Goal: Transaction & Acquisition: Book appointment/travel/reservation

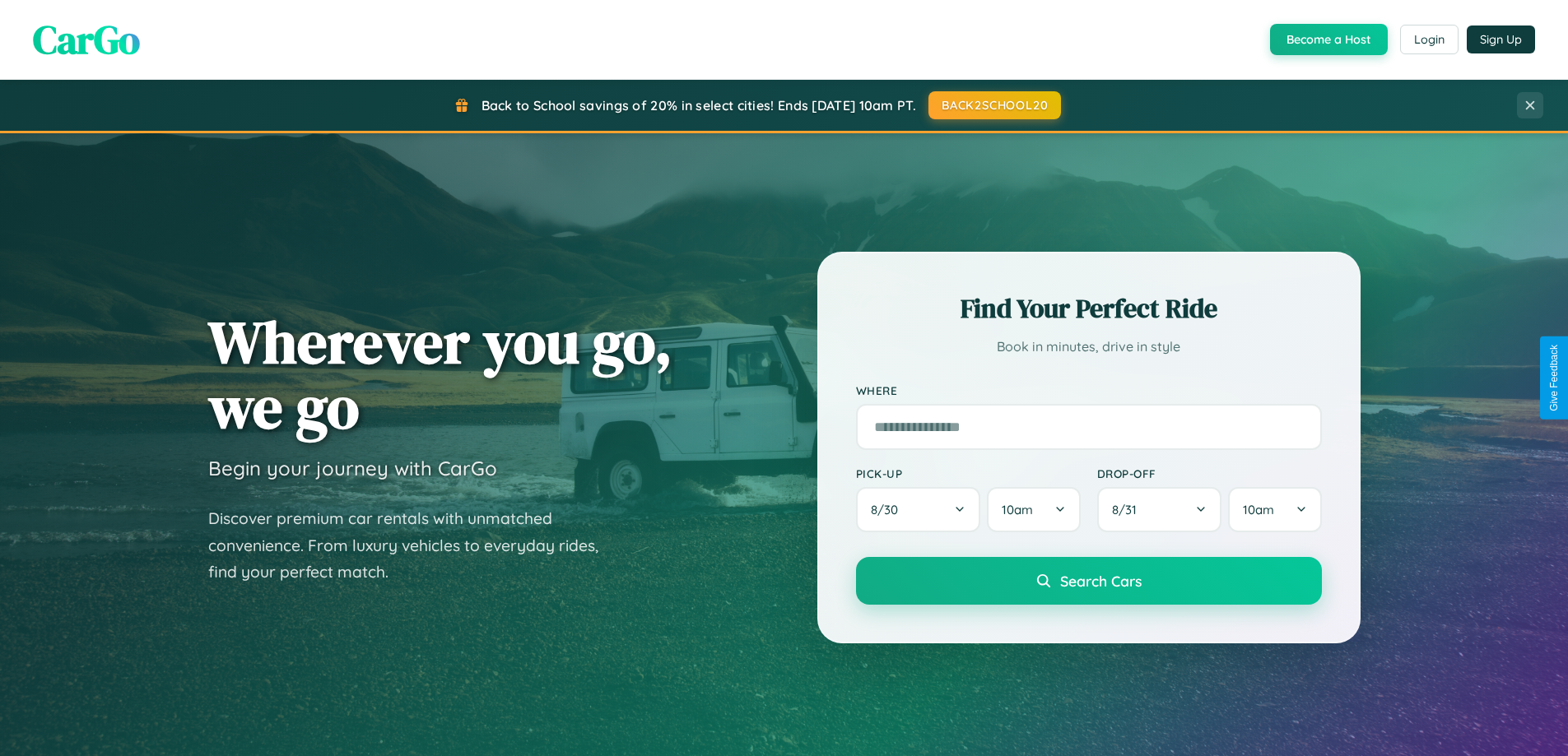
scroll to position [1132, 0]
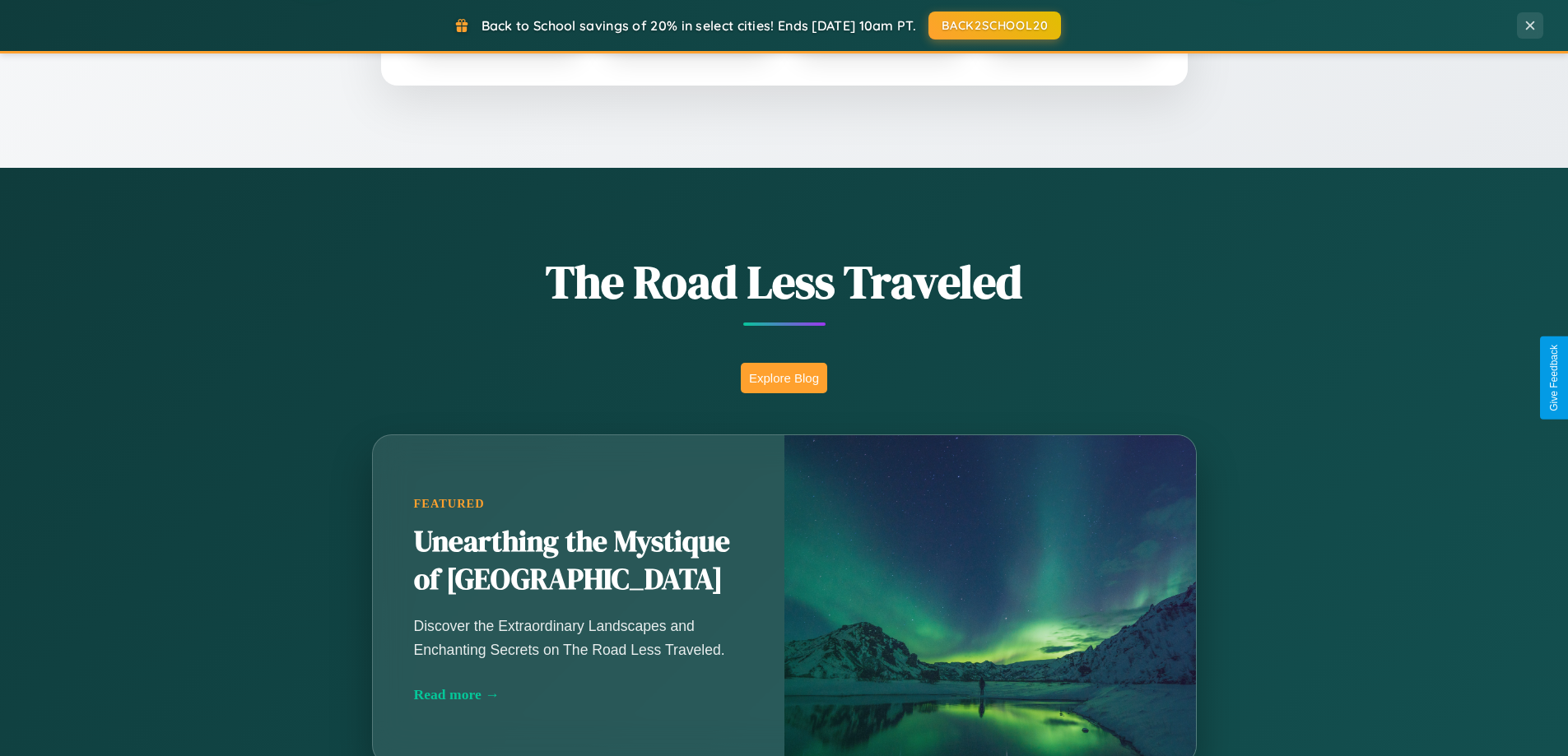
click at [784, 378] on button "Explore Blog" at bounding box center [784, 378] width 87 height 31
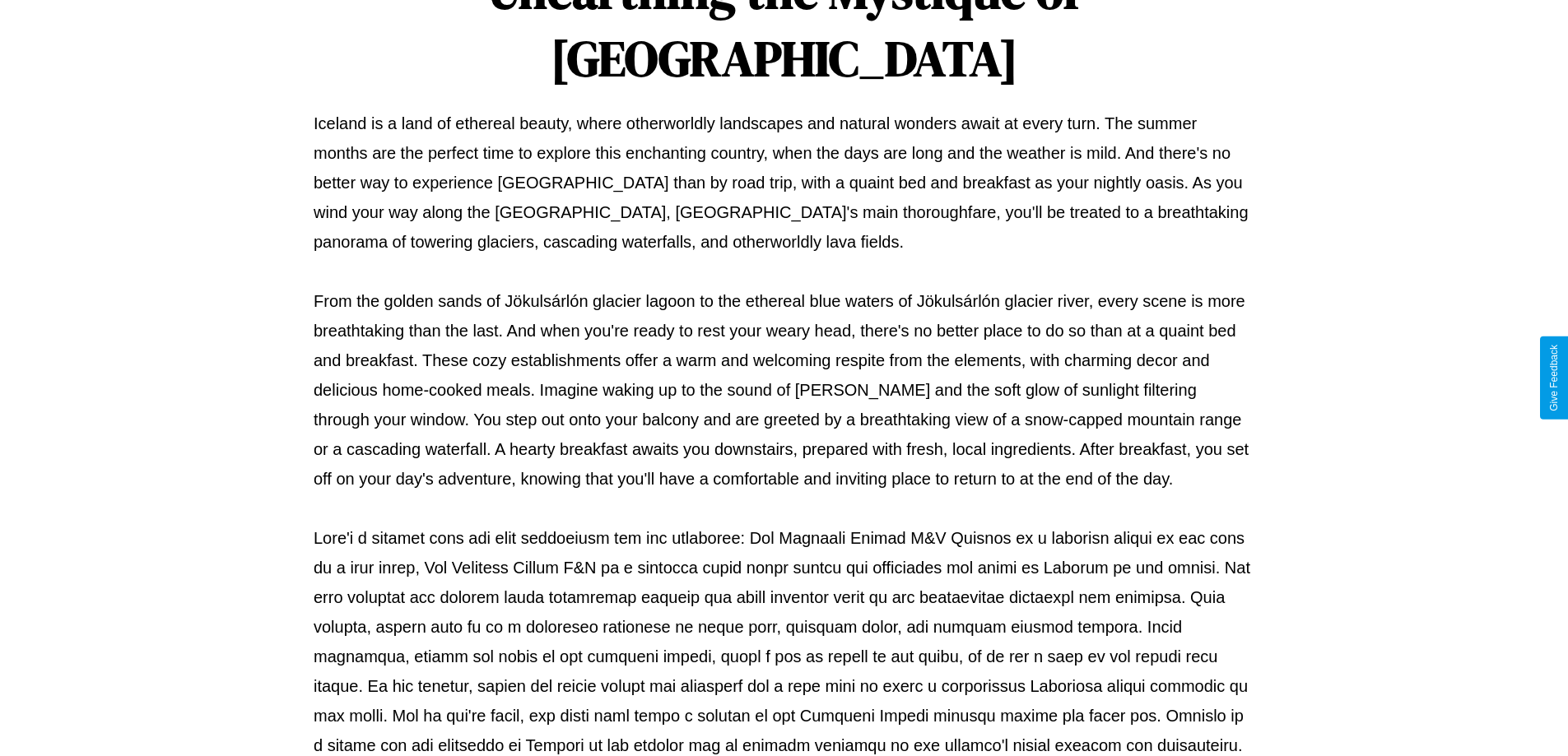
scroll to position [532, 0]
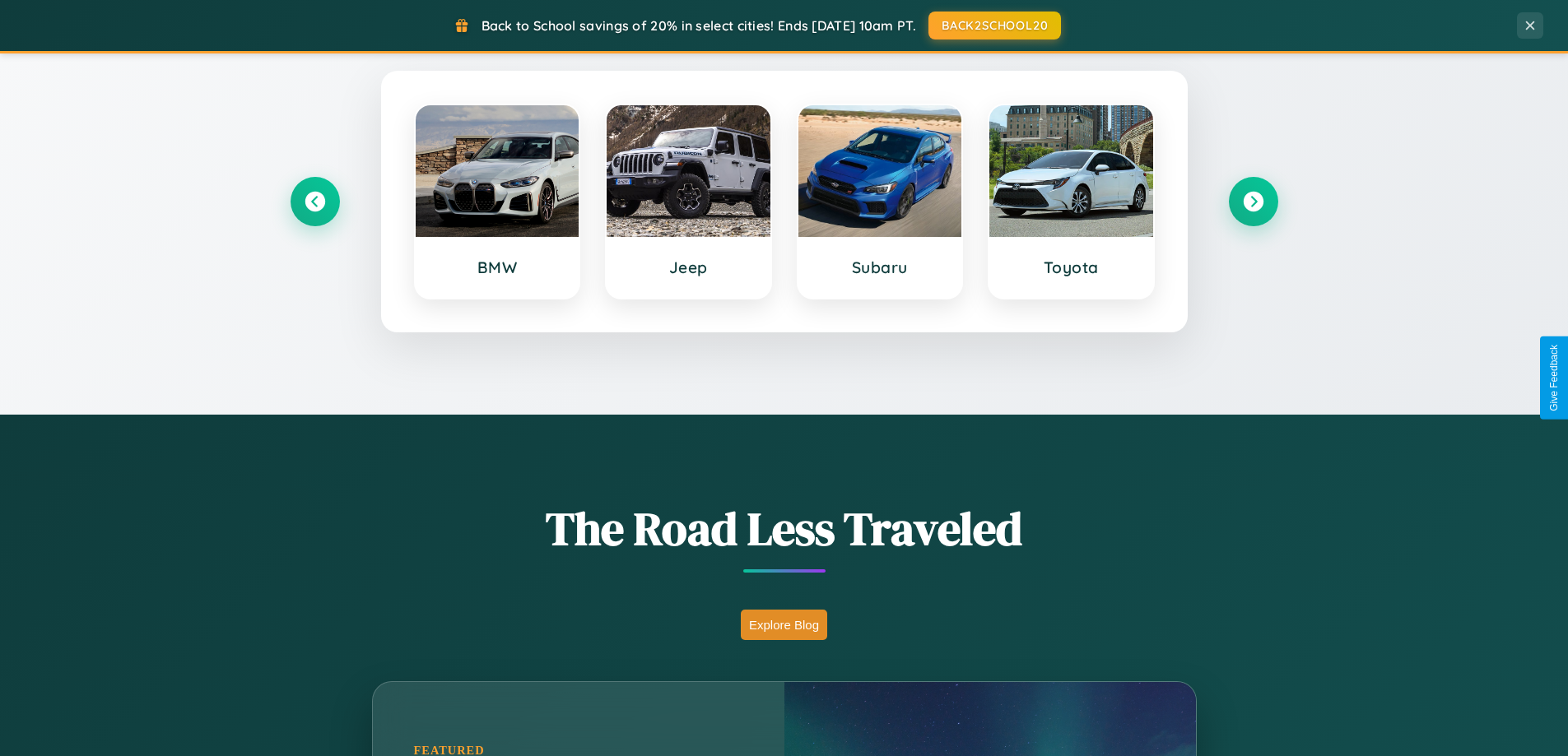
scroll to position [49, 0]
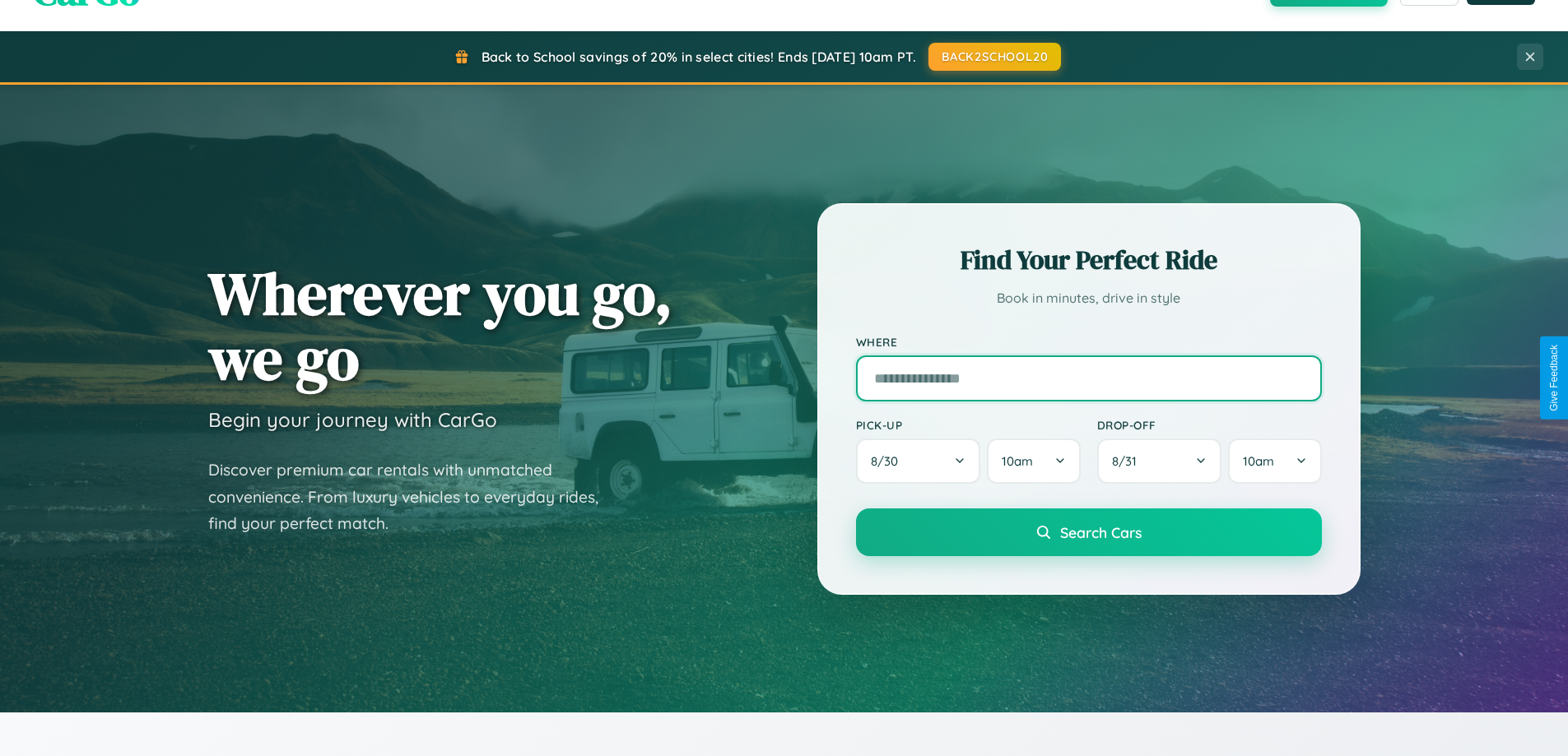
click at [1088, 378] on input "text" at bounding box center [1088, 378] width 466 height 46
type input "**********"
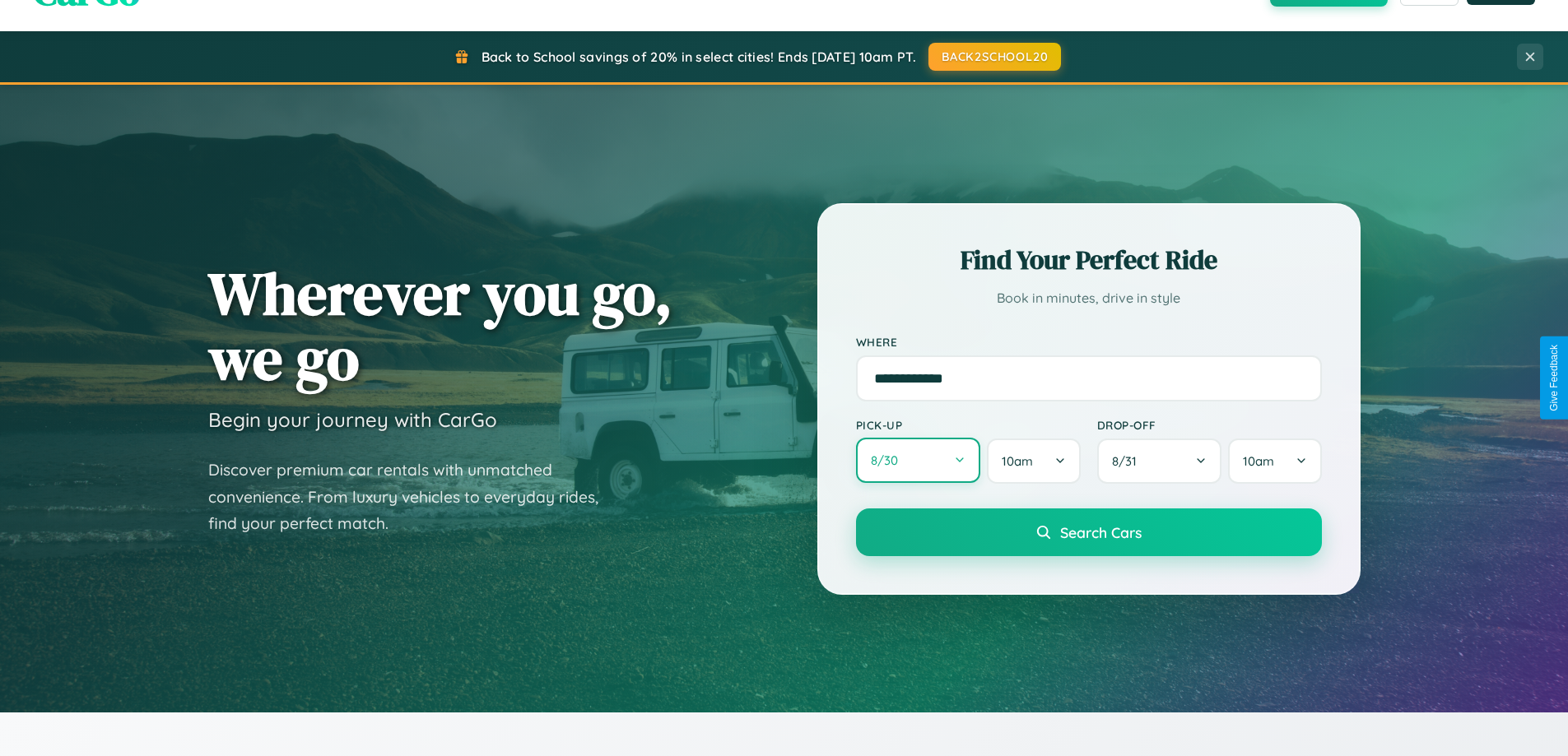
click at [917, 462] on button "8 / 30" at bounding box center [918, 461] width 125 height 46
select select "*"
select select "****"
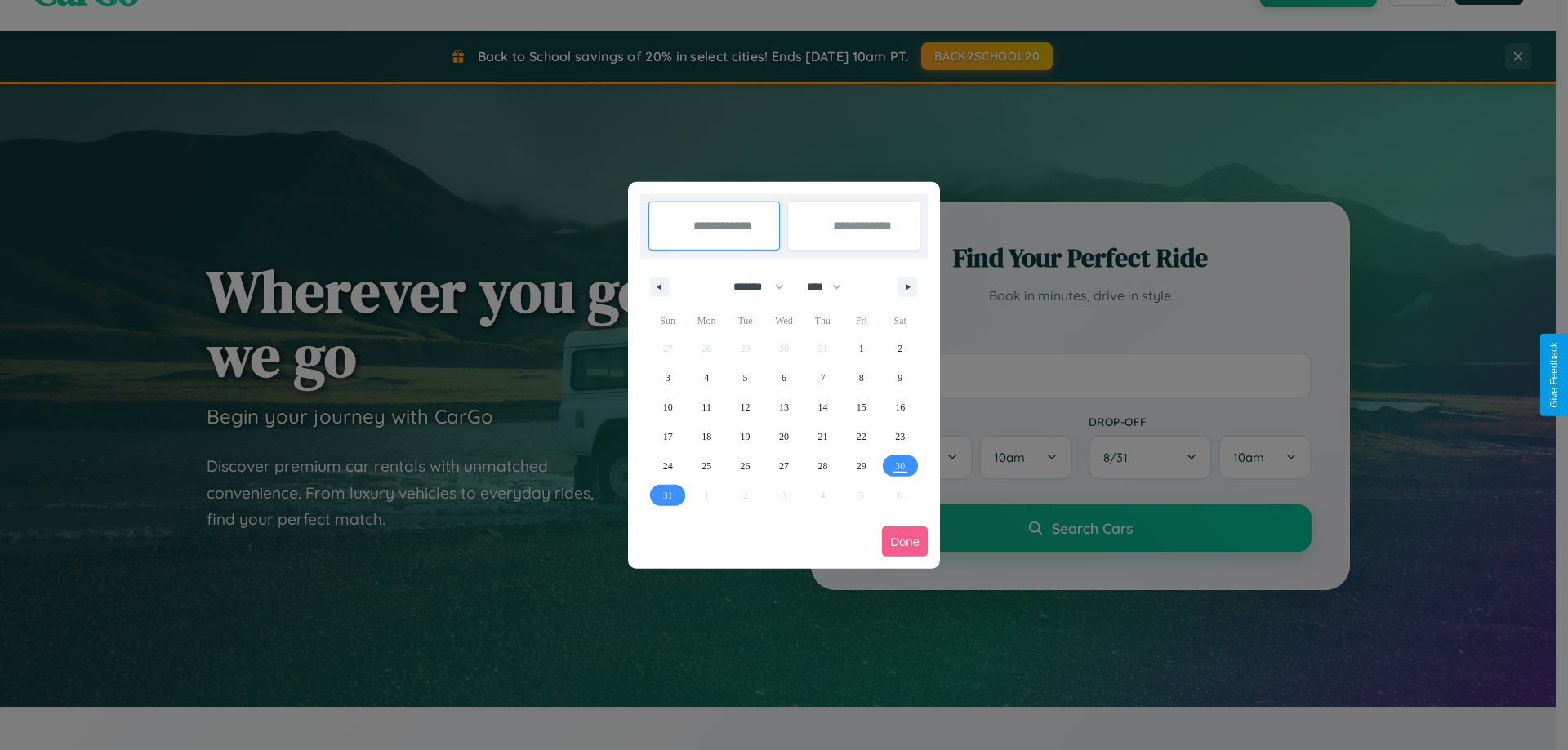
drag, startPoint x: 751, startPoint y: 286, endPoint x: 784, endPoint y: 328, distance: 53.4
click at [751, 286] on select "******* ******** ***** ***** *** **** **** ****** ********* ******* ******** **…" at bounding box center [756, 286] width 69 height 27
select select "*"
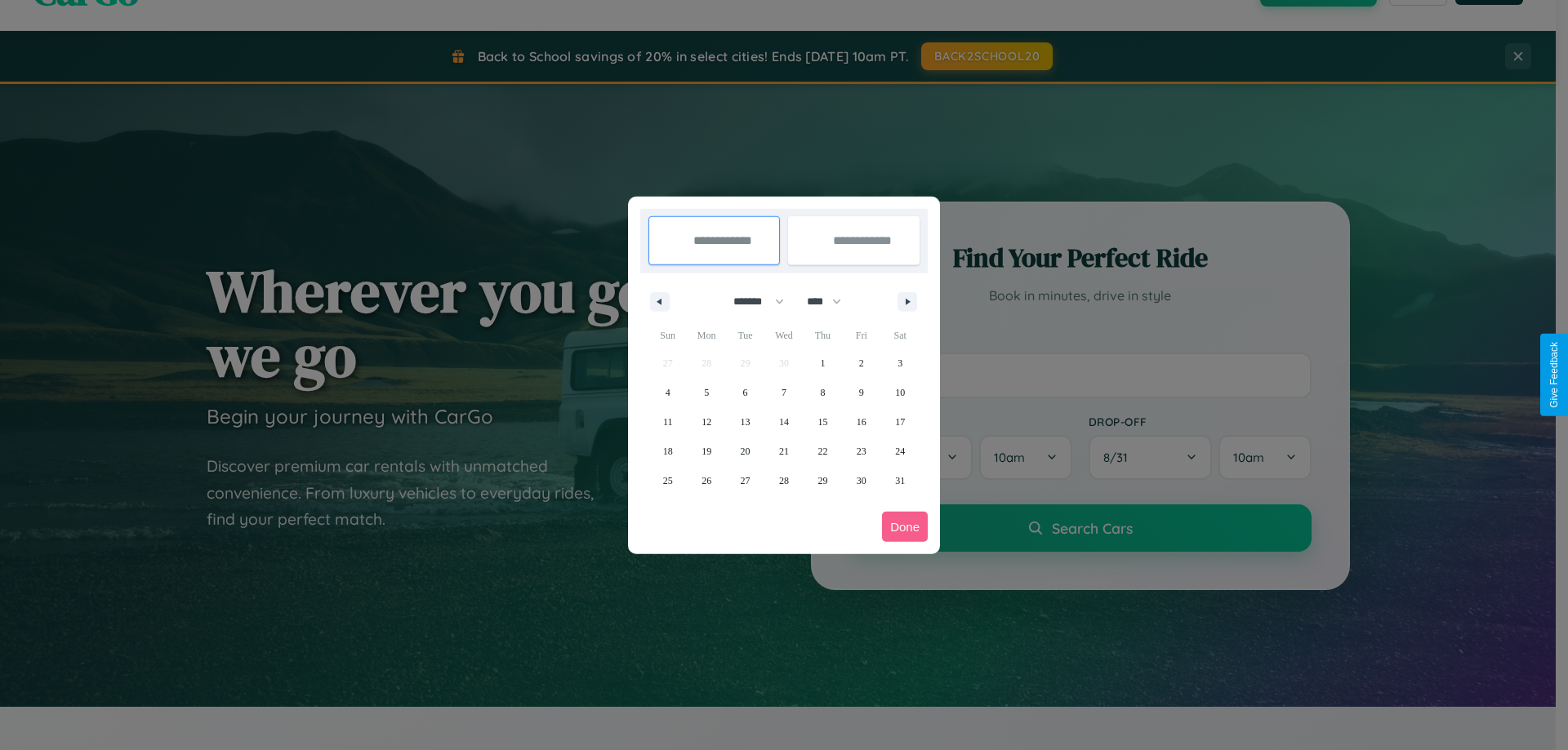
drag, startPoint x: 831, startPoint y: 301, endPoint x: 784, endPoint y: 328, distance: 54.2
click at [831, 301] on select "**** **** **** **** **** **** **** **** **** **** **** **** **** **** **** ****…" at bounding box center [823, 301] width 49 height 27
select select "****"
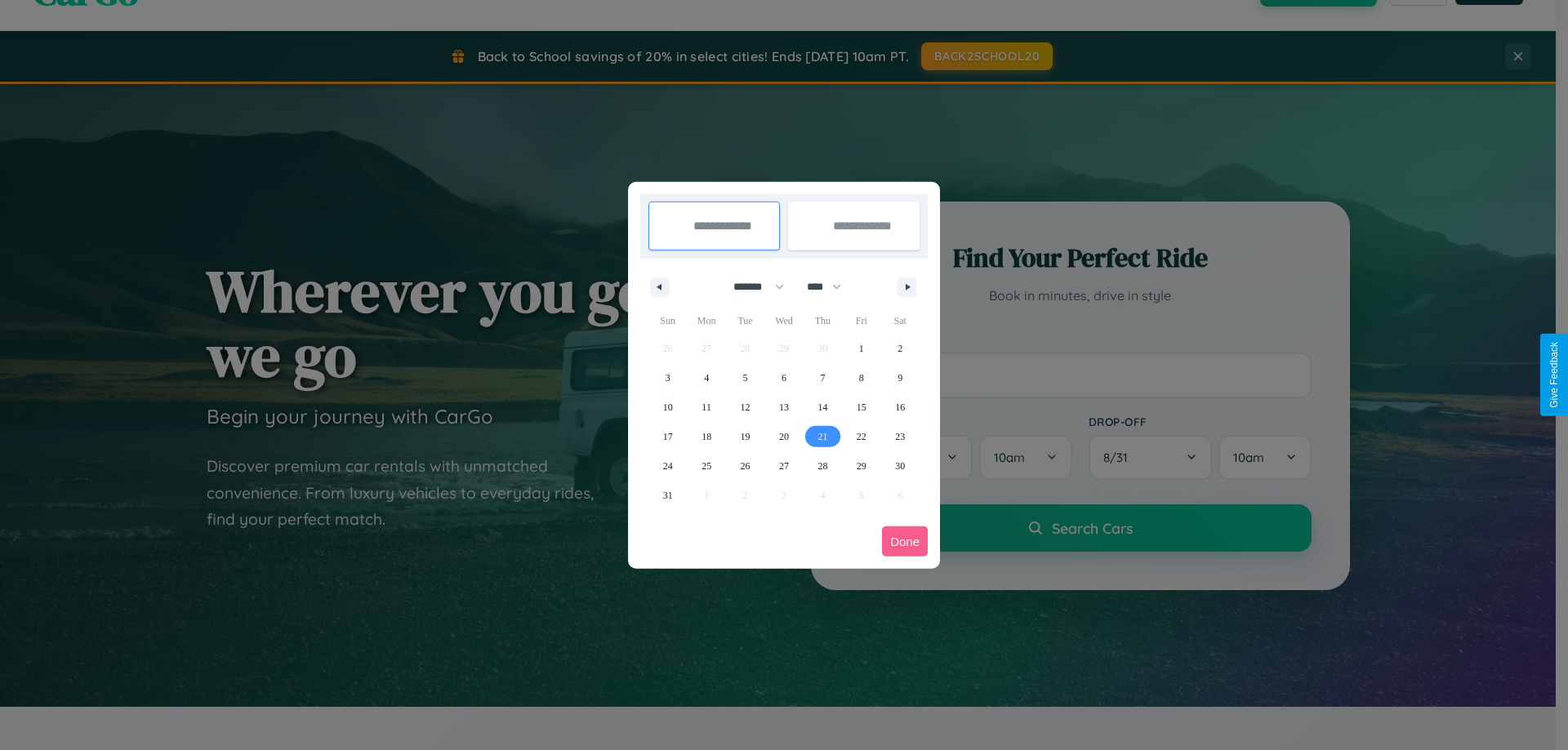
click at [823, 436] on span "21" at bounding box center [823, 437] width 10 height 30
type input "**********"
click at [823, 466] on span "28" at bounding box center [823, 467] width 10 height 30
type input "**********"
click at [905, 542] on button "Done" at bounding box center [905, 542] width 45 height 31
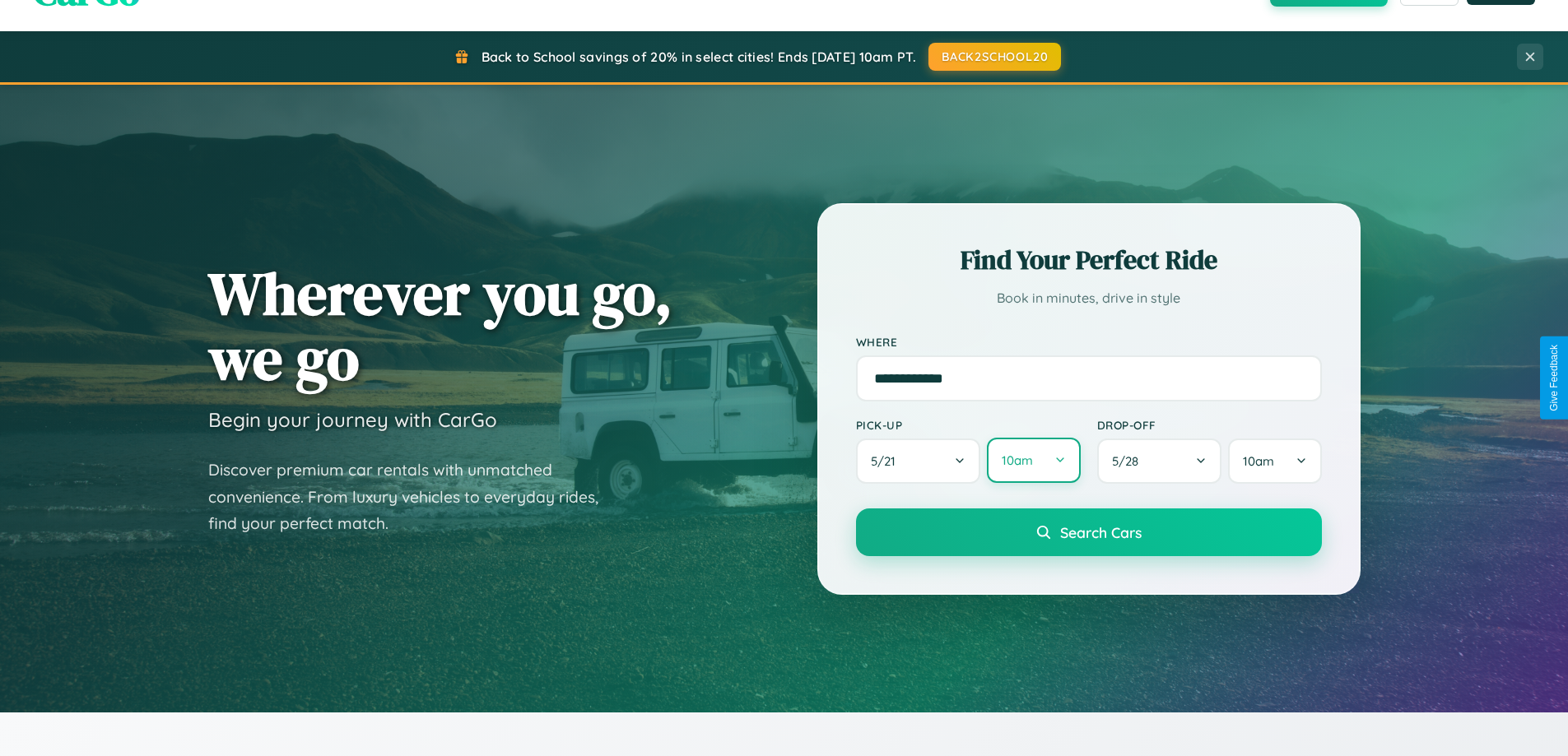
click at [1033, 462] on button "10am" at bounding box center [1033, 461] width 93 height 46
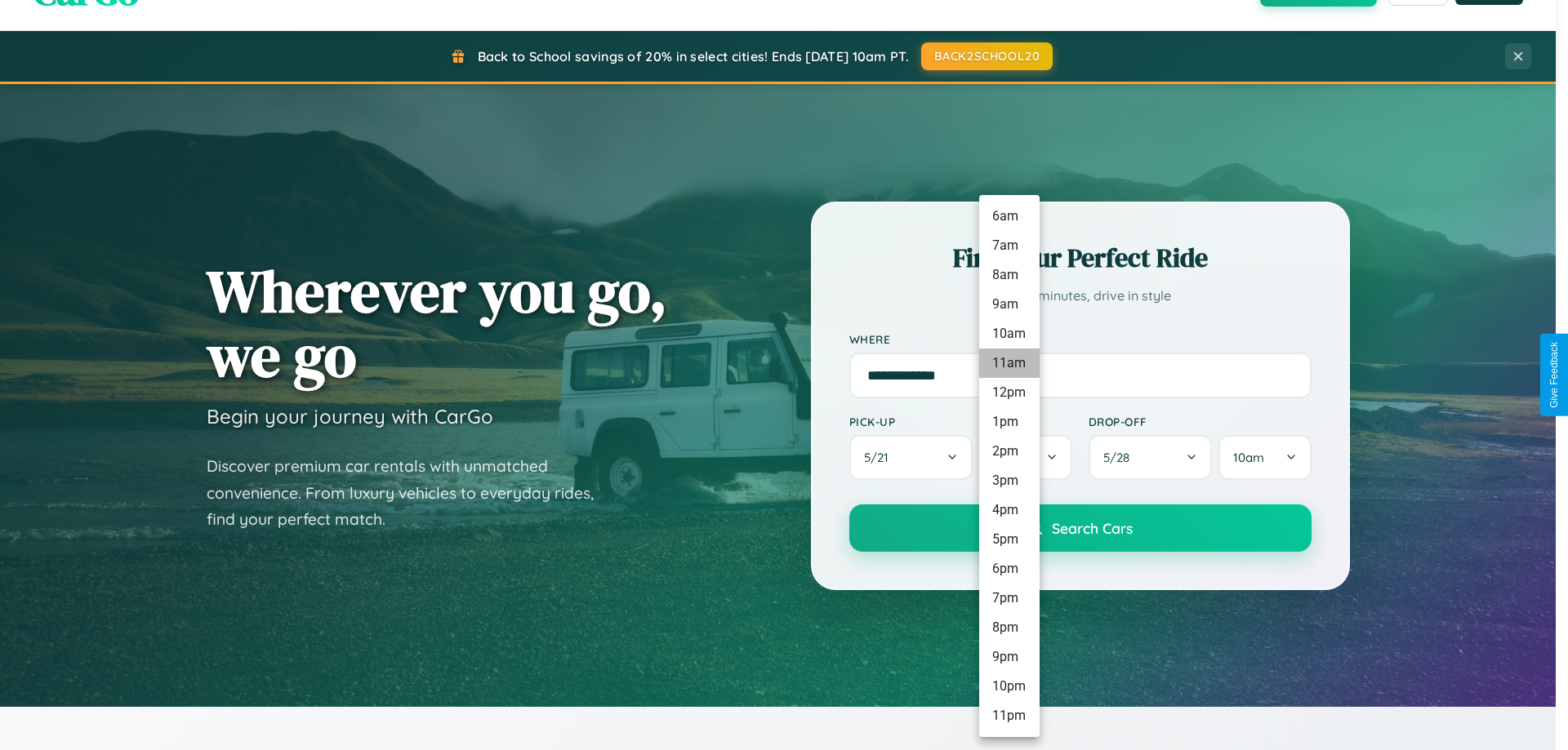
click at [1009, 363] on li "11am" at bounding box center [1009, 363] width 60 height 30
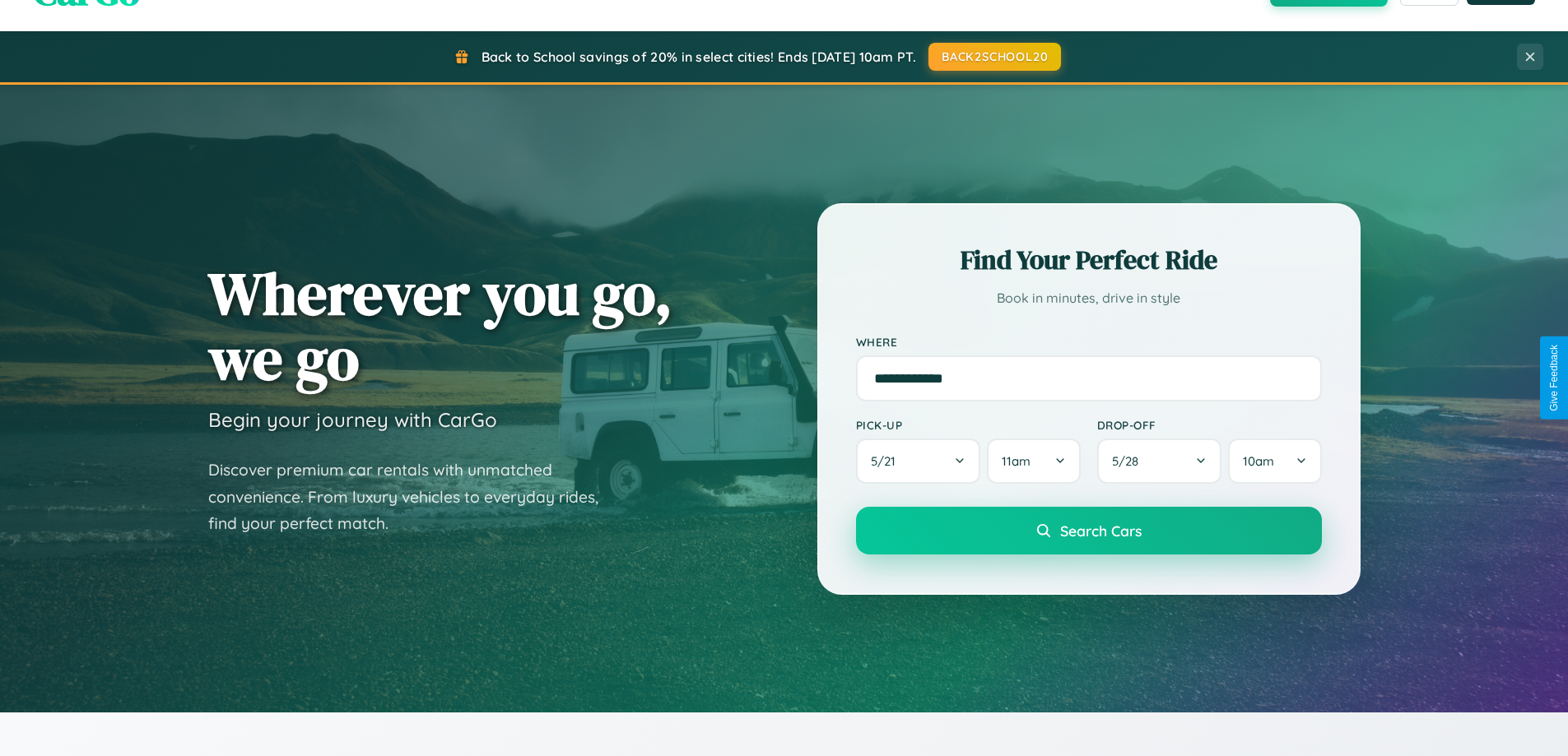
click at [1088, 531] on span "Search Cars" at bounding box center [1101, 531] width 82 height 18
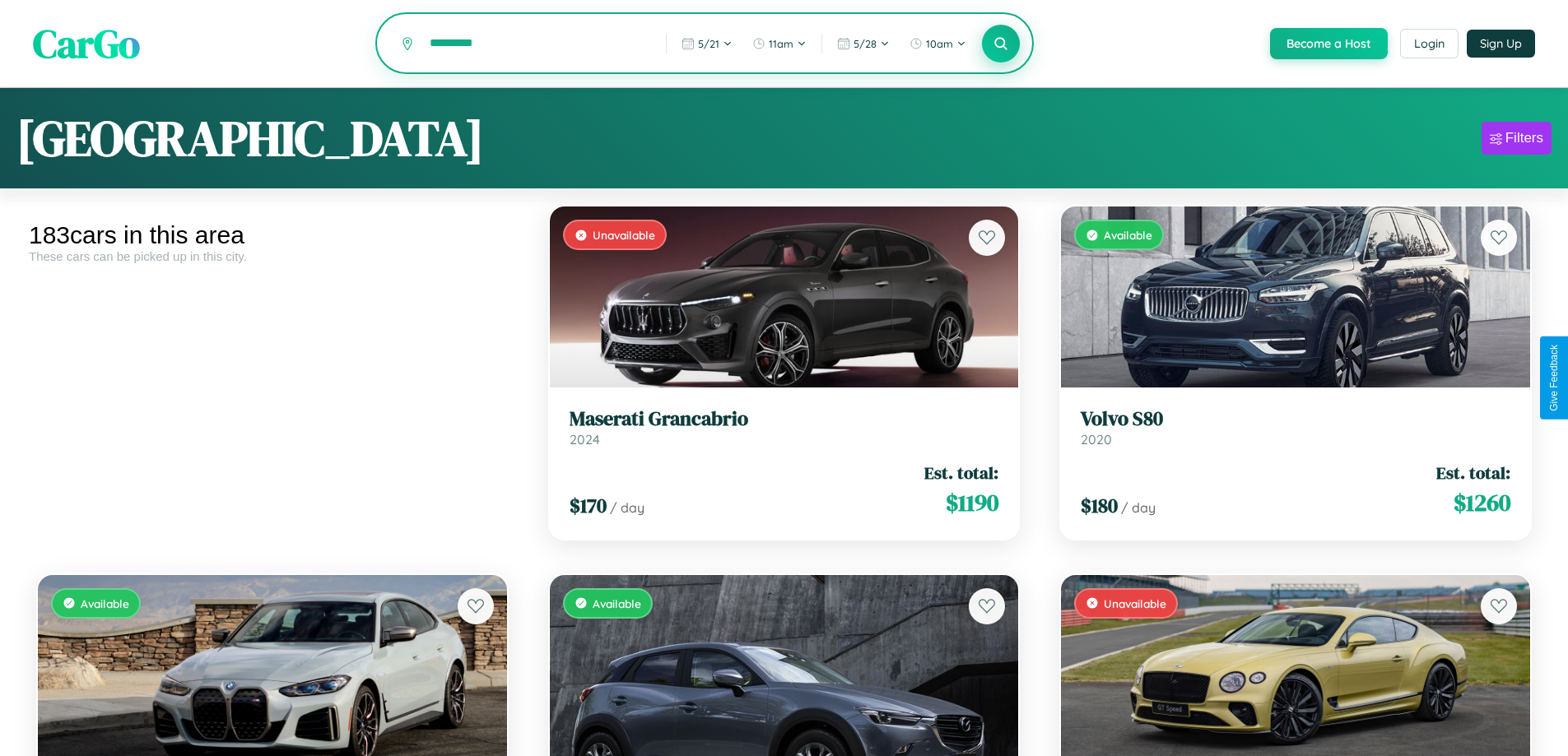
type input "*********"
click at [1000, 45] on icon at bounding box center [1002, 44] width 16 height 16
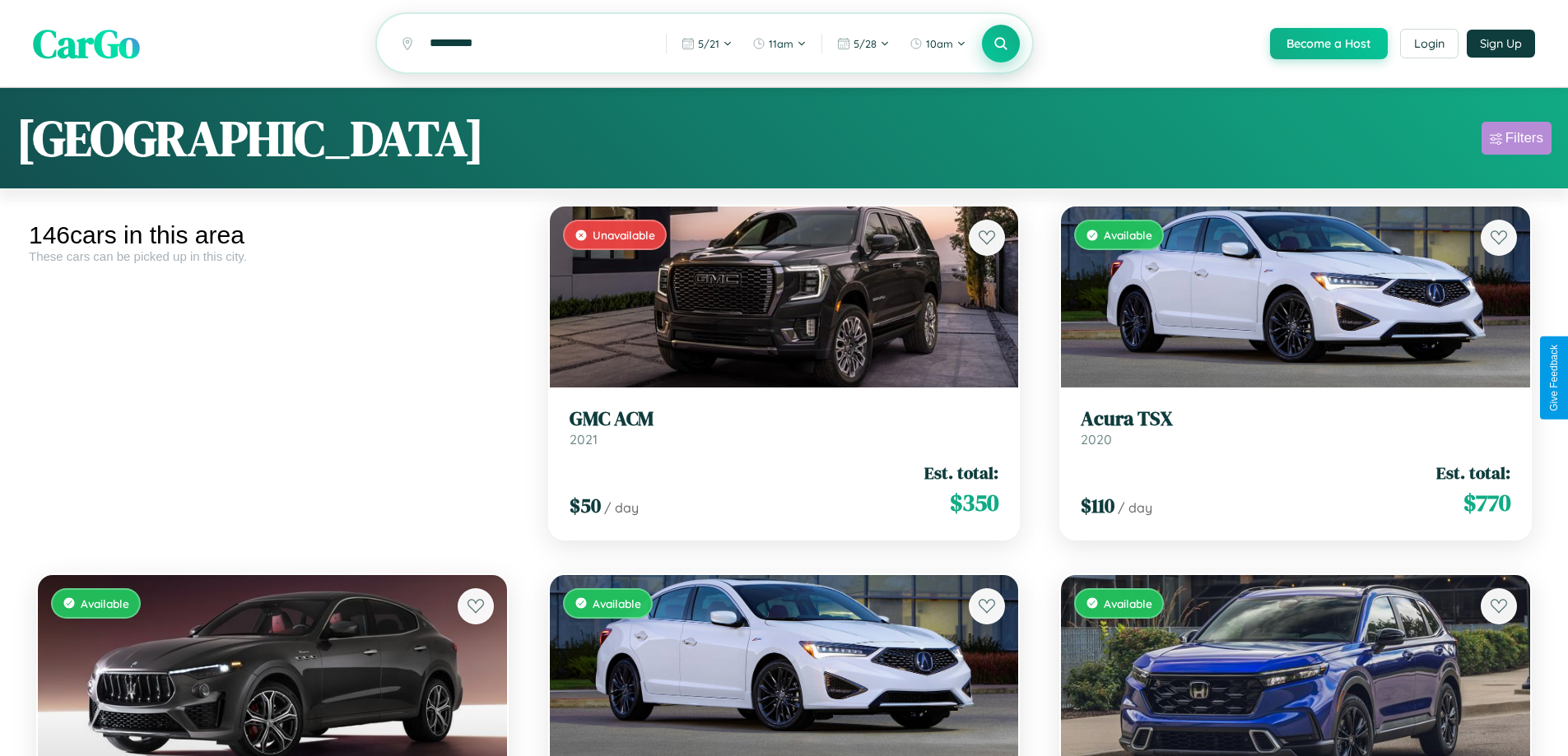
click at [1516, 140] on div "Filters" at bounding box center [1524, 138] width 38 height 17
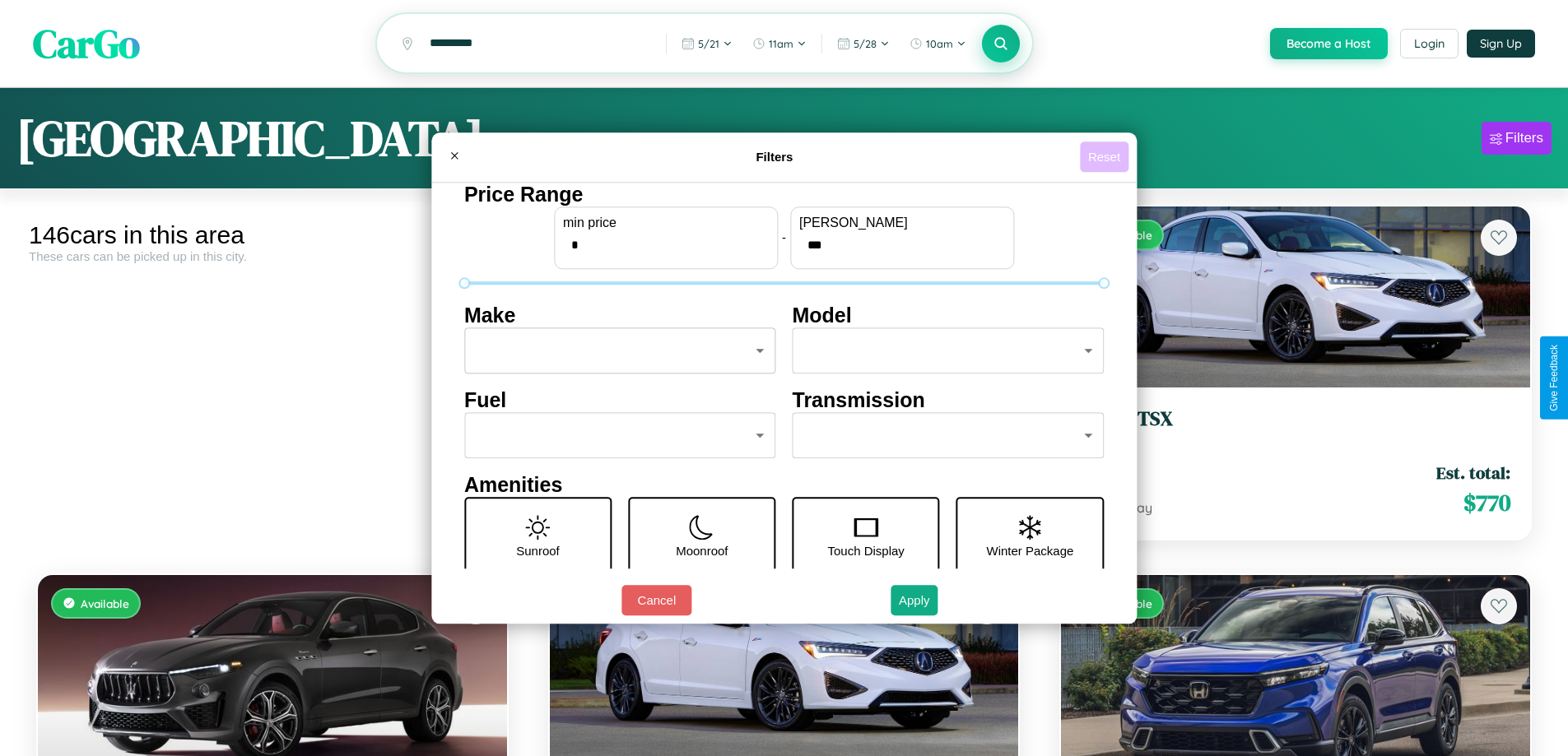
click at [1106, 156] on button "Reset" at bounding box center [1103, 156] width 49 height 31
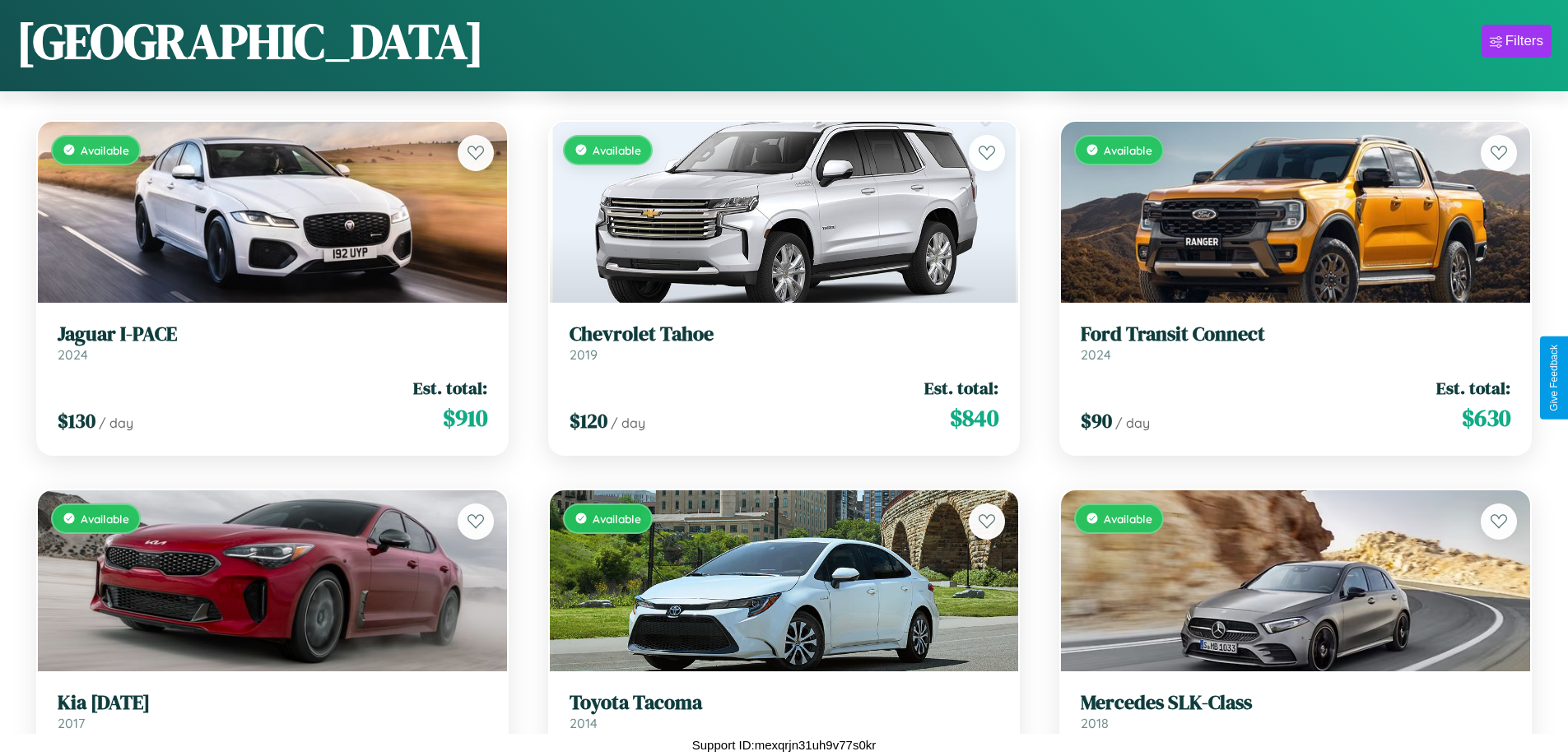
scroll to position [5390, 0]
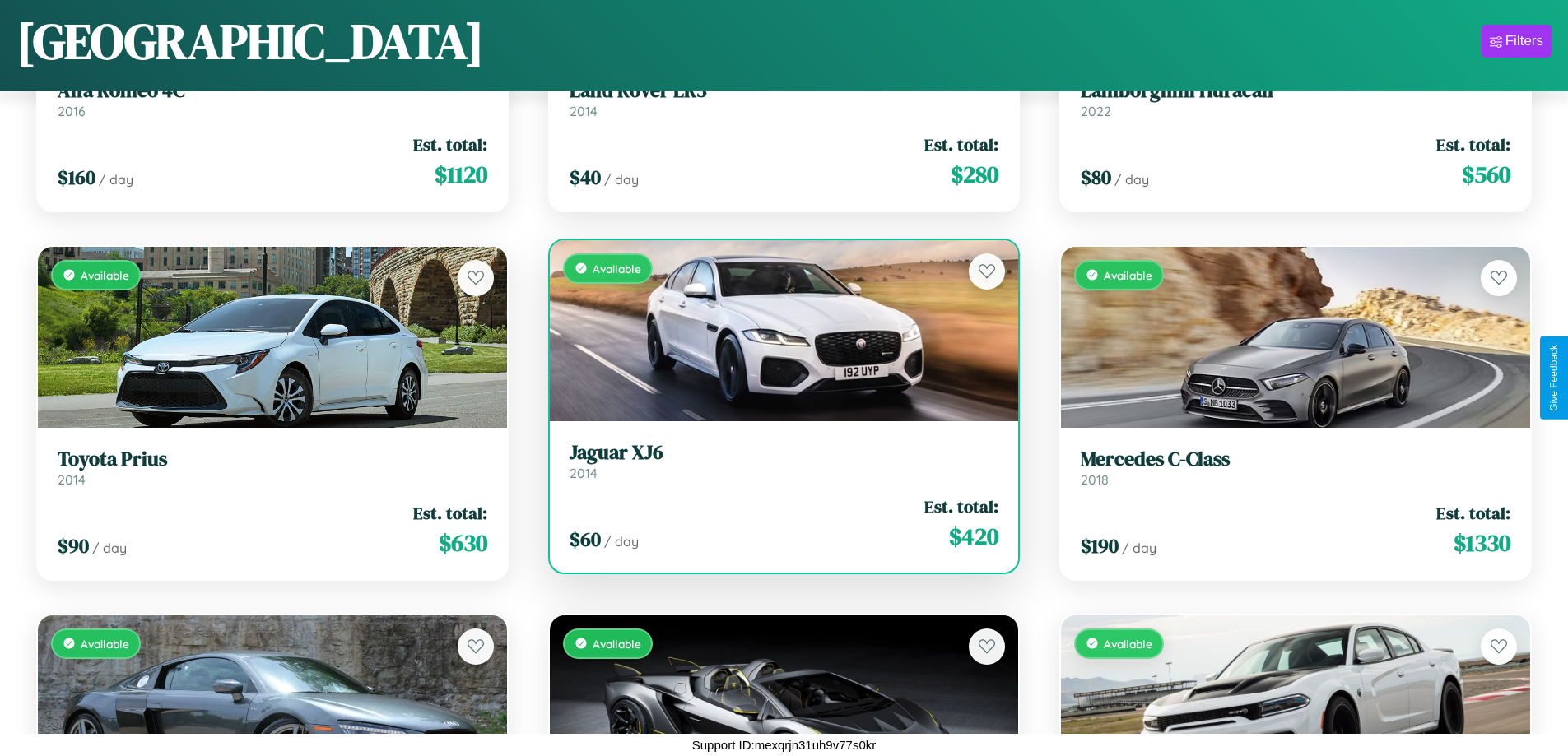
click at [777, 468] on link "Jaguar XJ6 2014" at bounding box center [785, 461] width 430 height 41
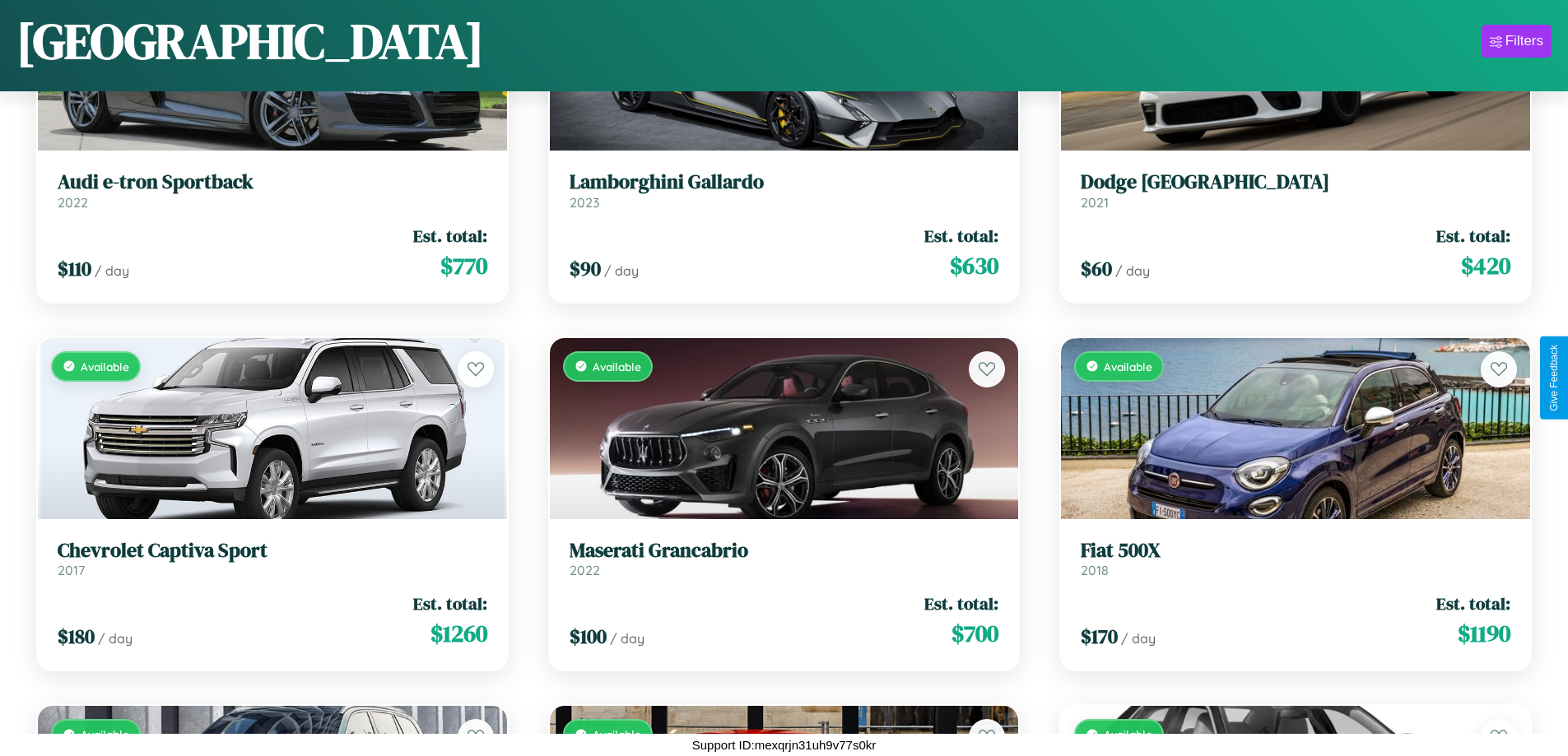
scroll to position [10918, 0]
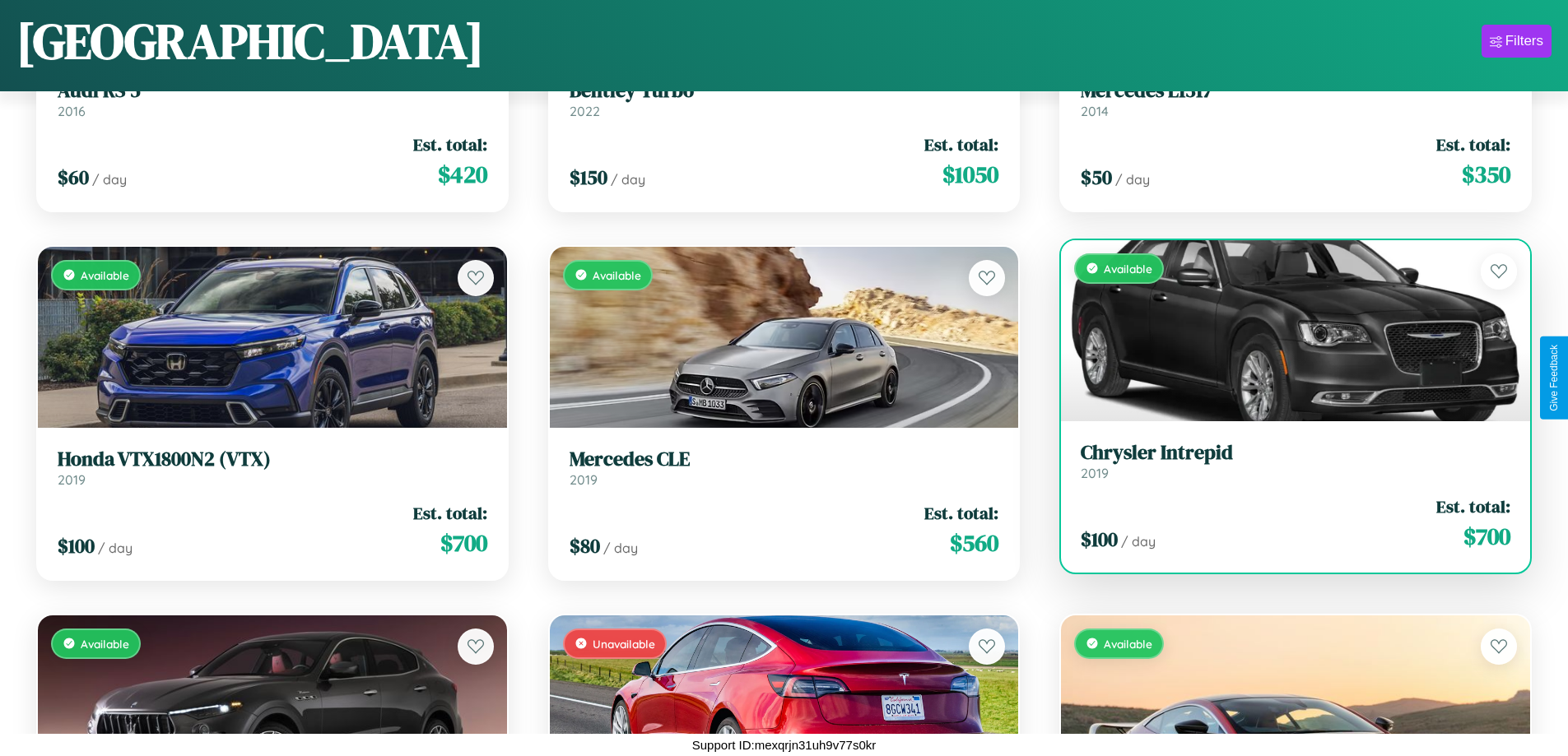
click at [1284, 468] on link "Chrysler Intrepid 2019" at bounding box center [1295, 461] width 430 height 41
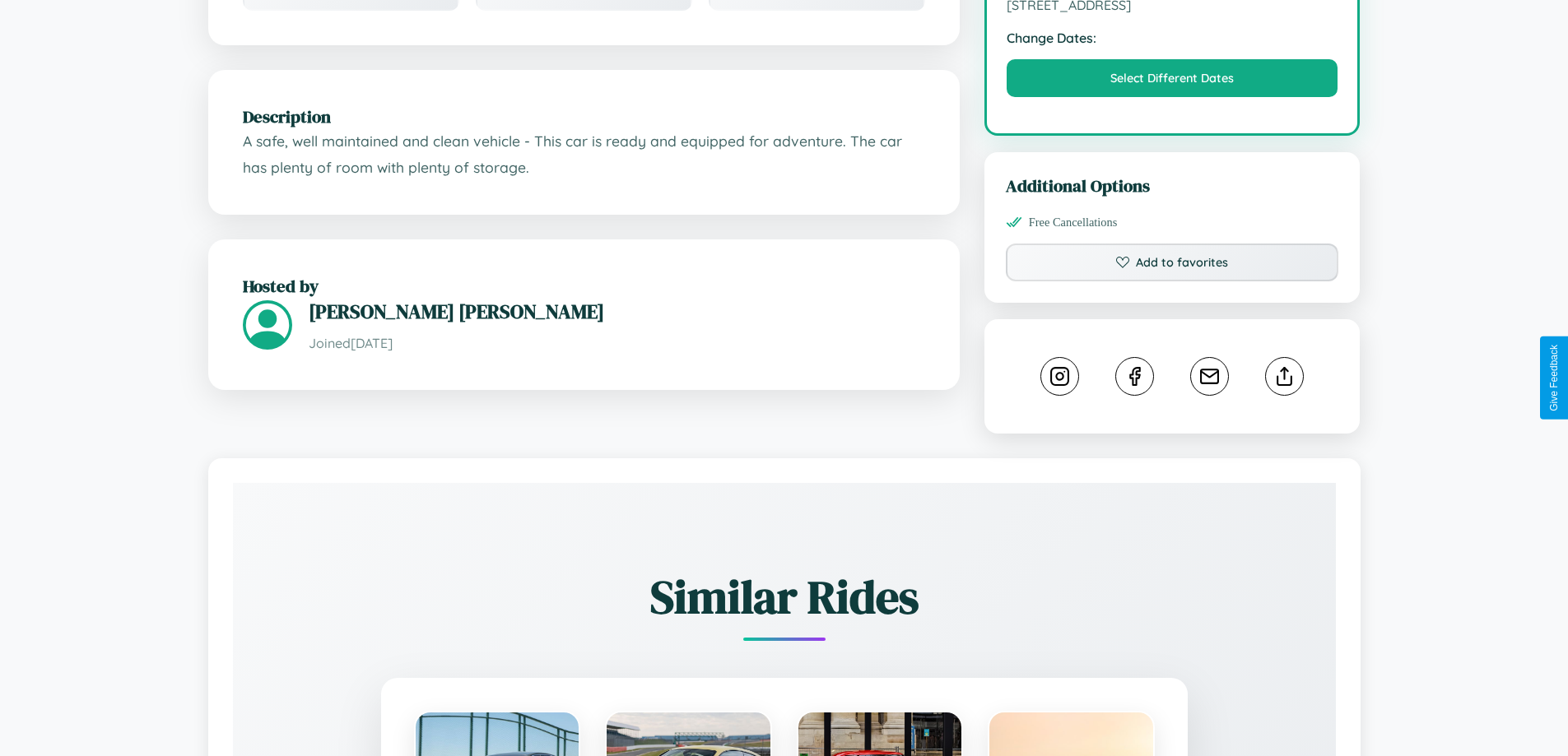
scroll to position [541, 0]
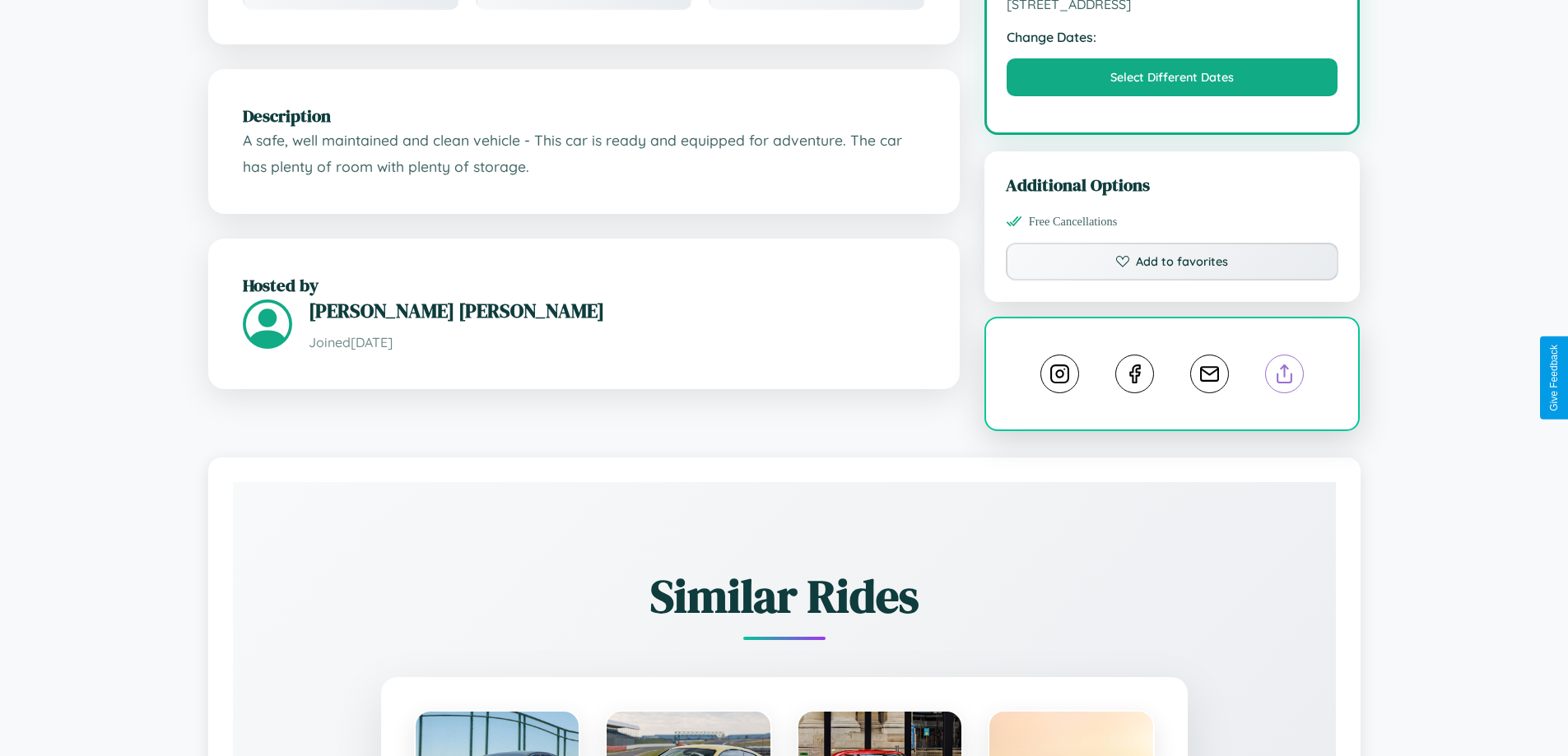
click at [1284, 376] on line at bounding box center [1284, 371] width 0 height 12
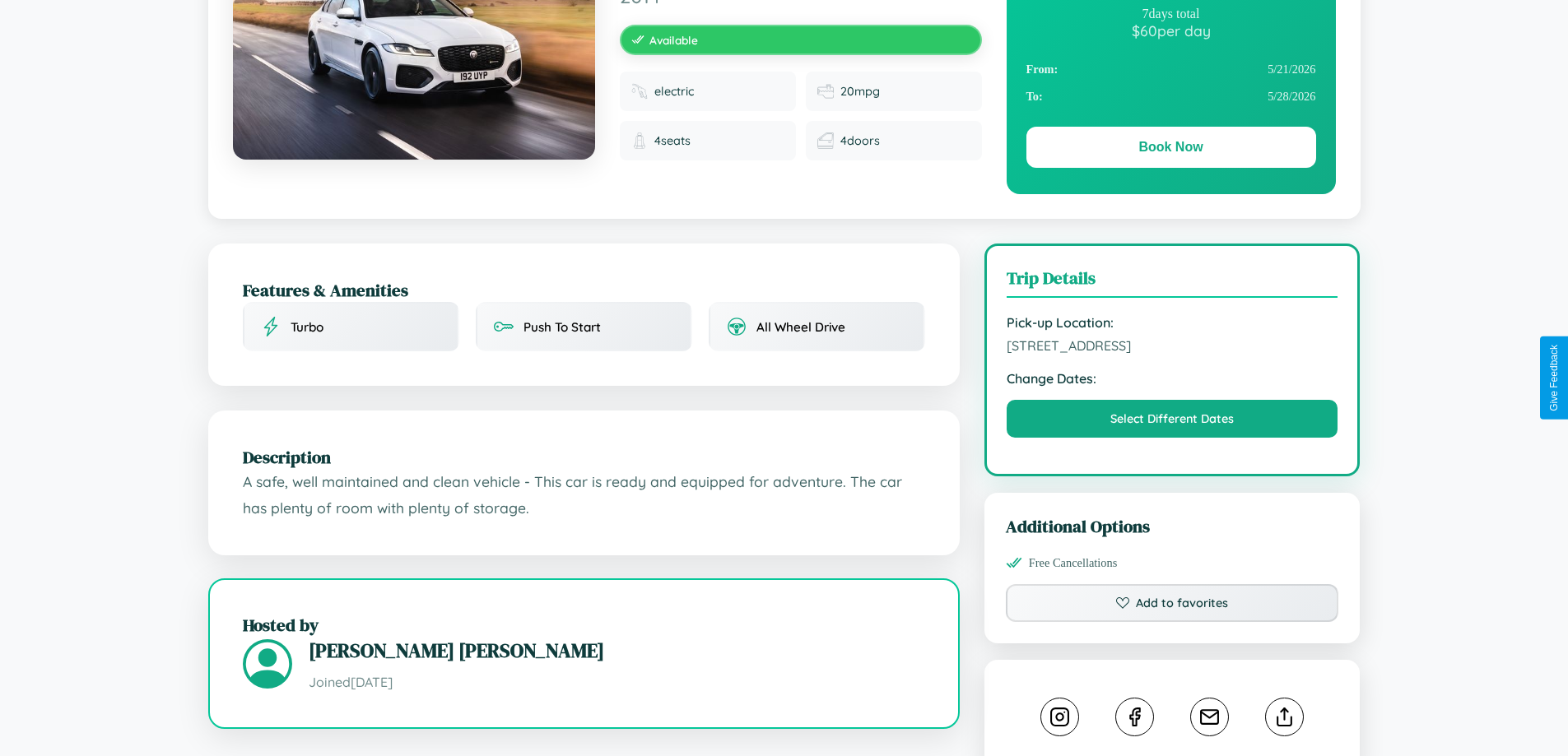
scroll to position [169, 0]
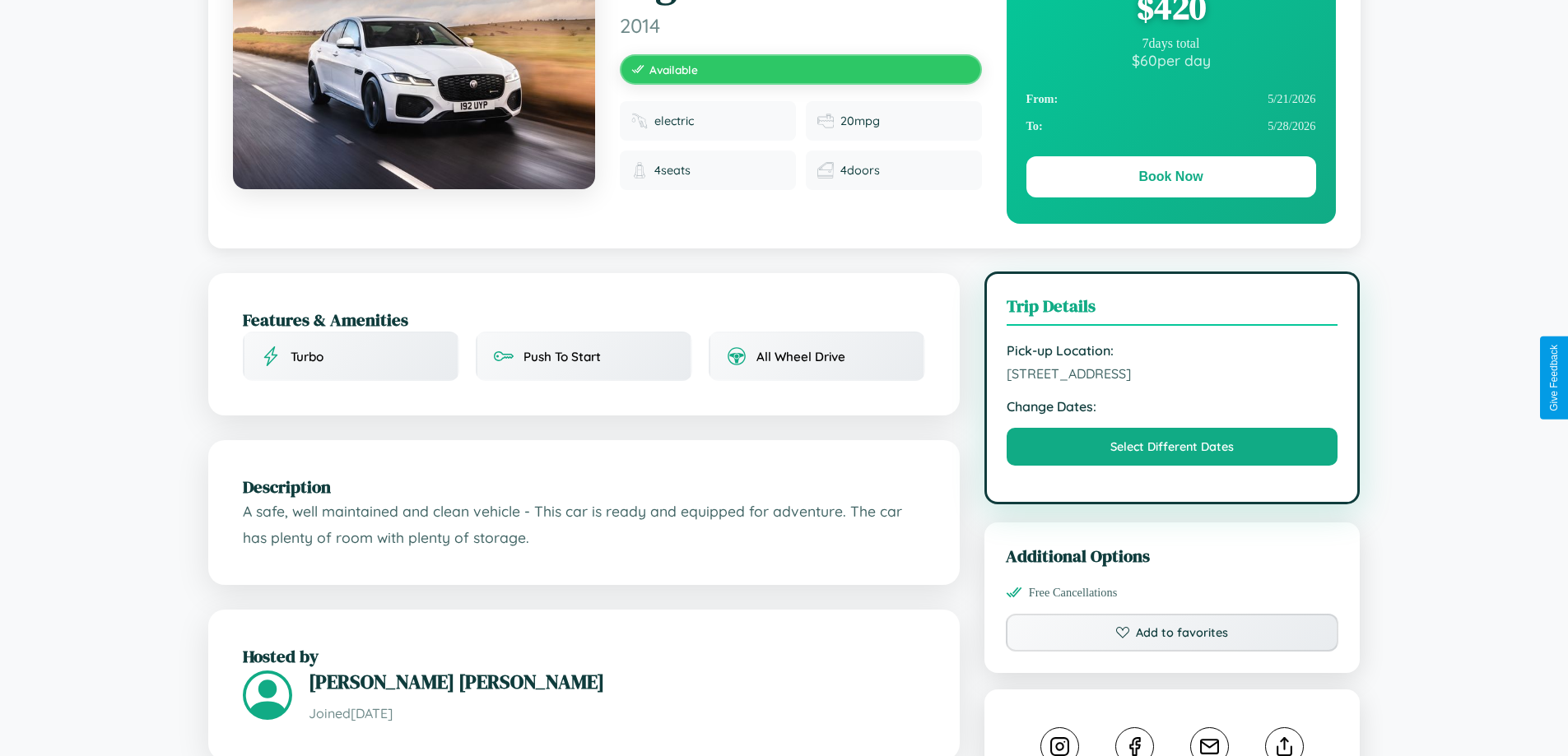
click at [1172, 377] on span "4847 First Street Barcelona 19422 Spain" at bounding box center [1172, 373] width 331 height 17
click at [1172, 376] on span "4847 First Street Barcelona 19422 Spain" at bounding box center [1172, 373] width 331 height 17
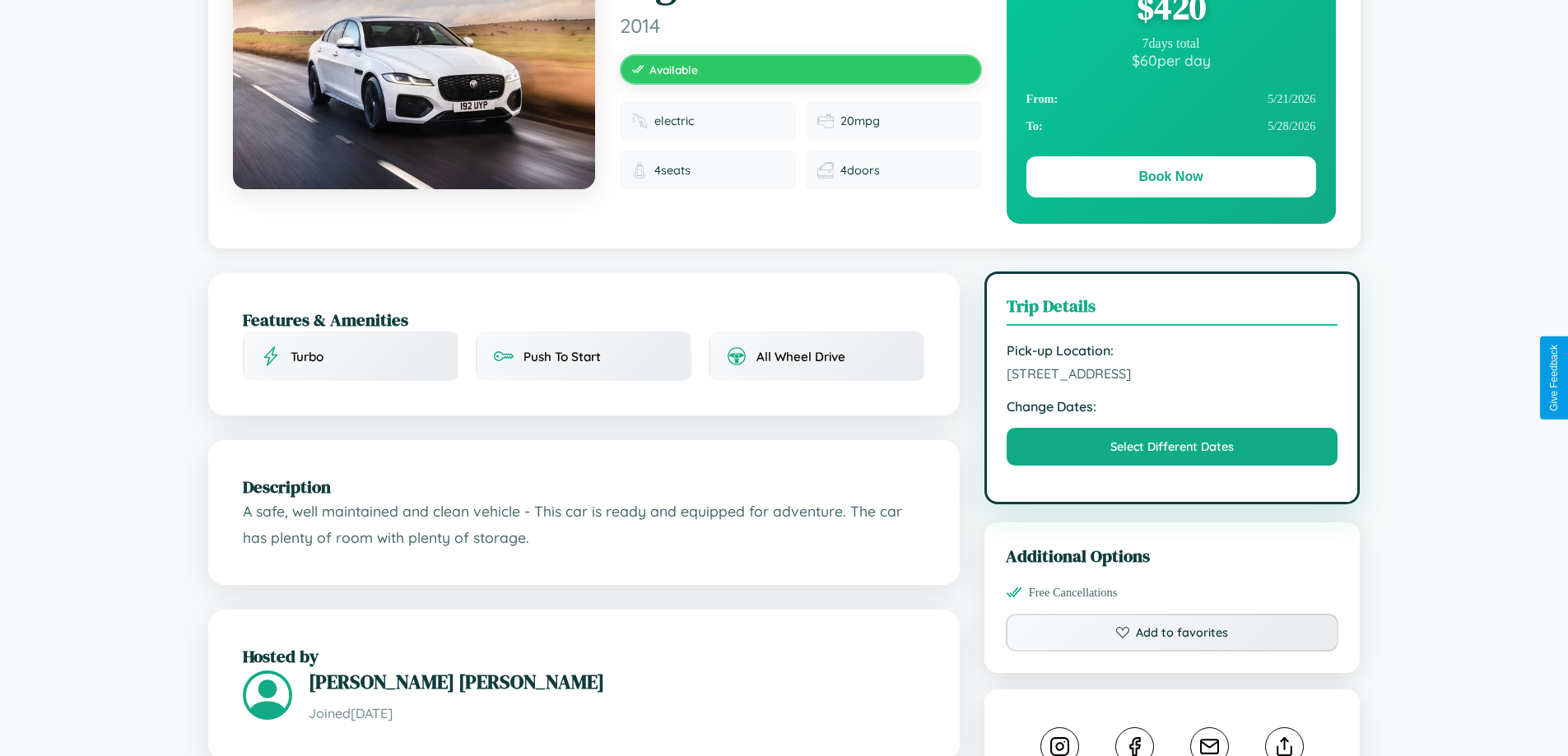
click at [1172, 376] on span "4847 First Street Barcelona 19422 Spain" at bounding box center [1172, 373] width 331 height 17
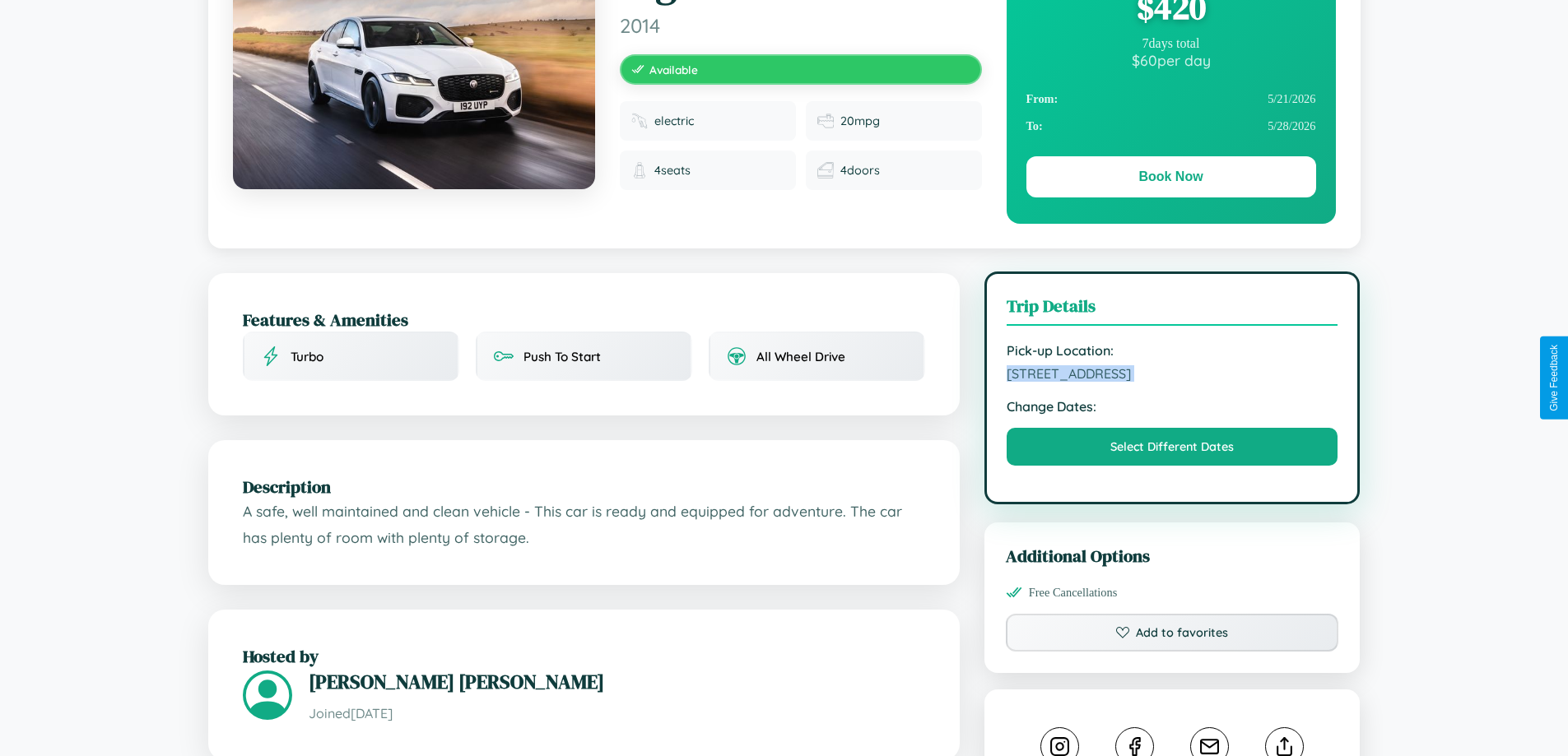
click at [1172, 376] on span "4847 First Street Barcelona 19422 Spain" at bounding box center [1172, 373] width 331 height 17
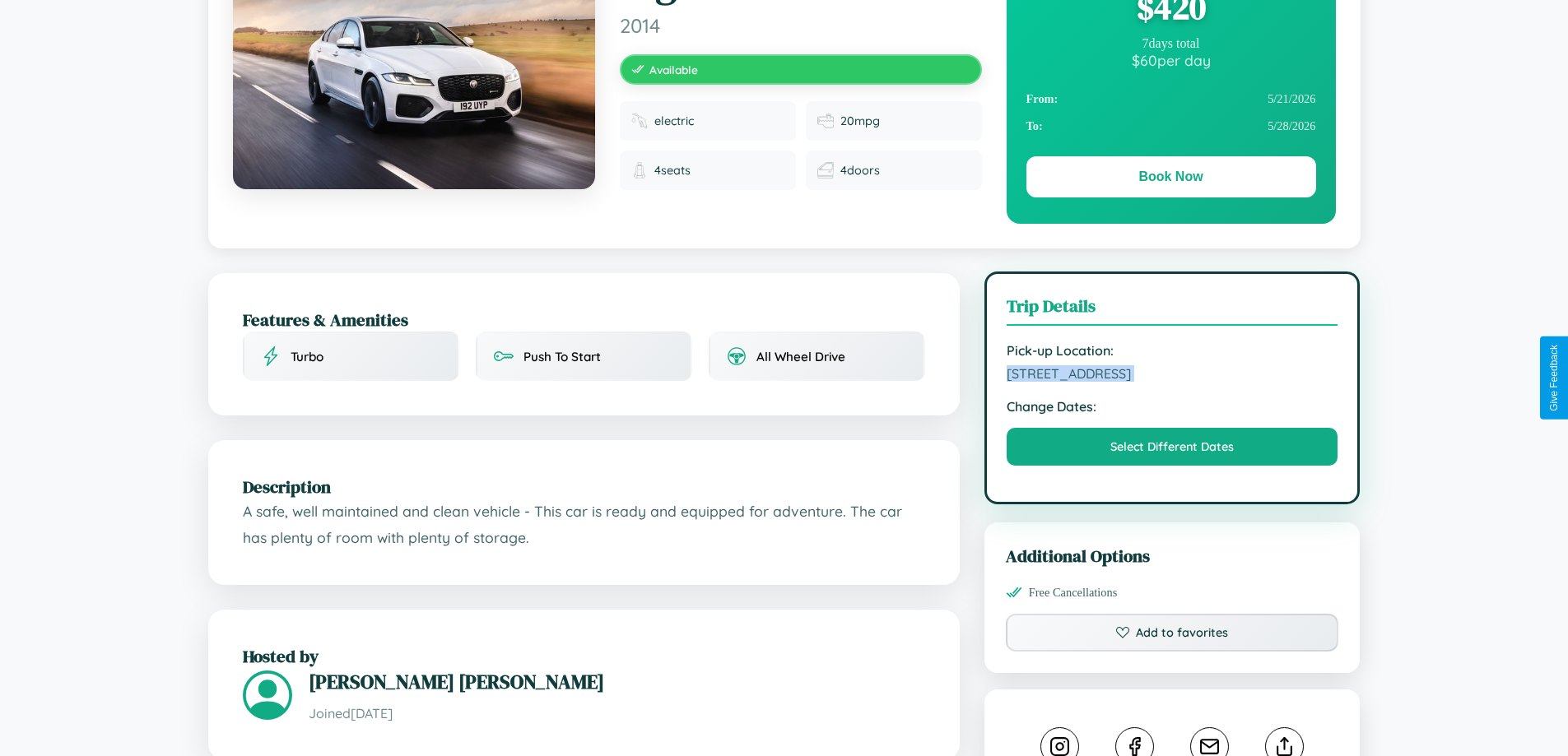
click at [1172, 376] on span "4847 First Street Barcelona 19422 Spain" at bounding box center [1172, 373] width 331 height 17
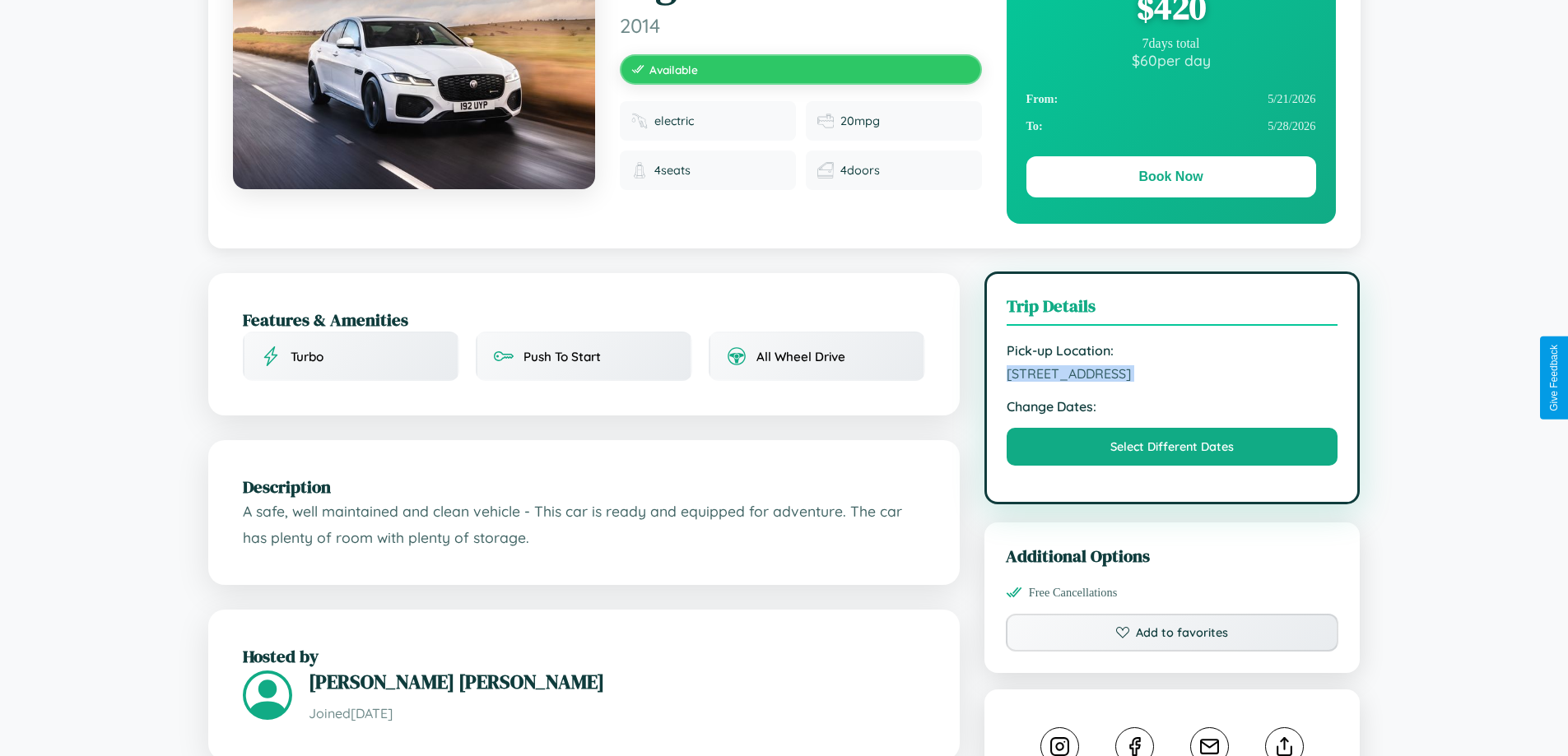
click at [1172, 376] on span "4847 First Street Barcelona 19422 Spain" at bounding box center [1172, 373] width 331 height 17
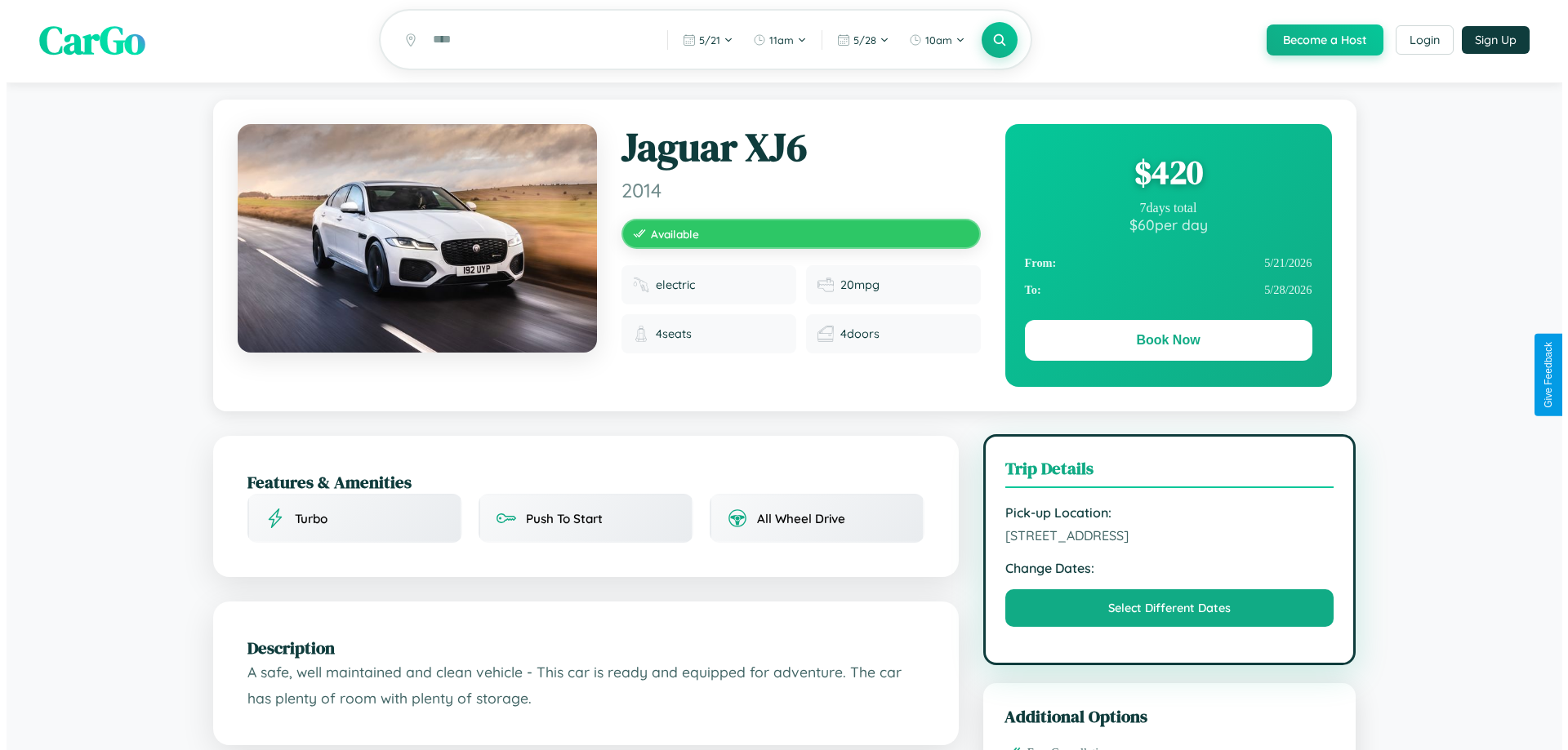
scroll to position [0, 0]
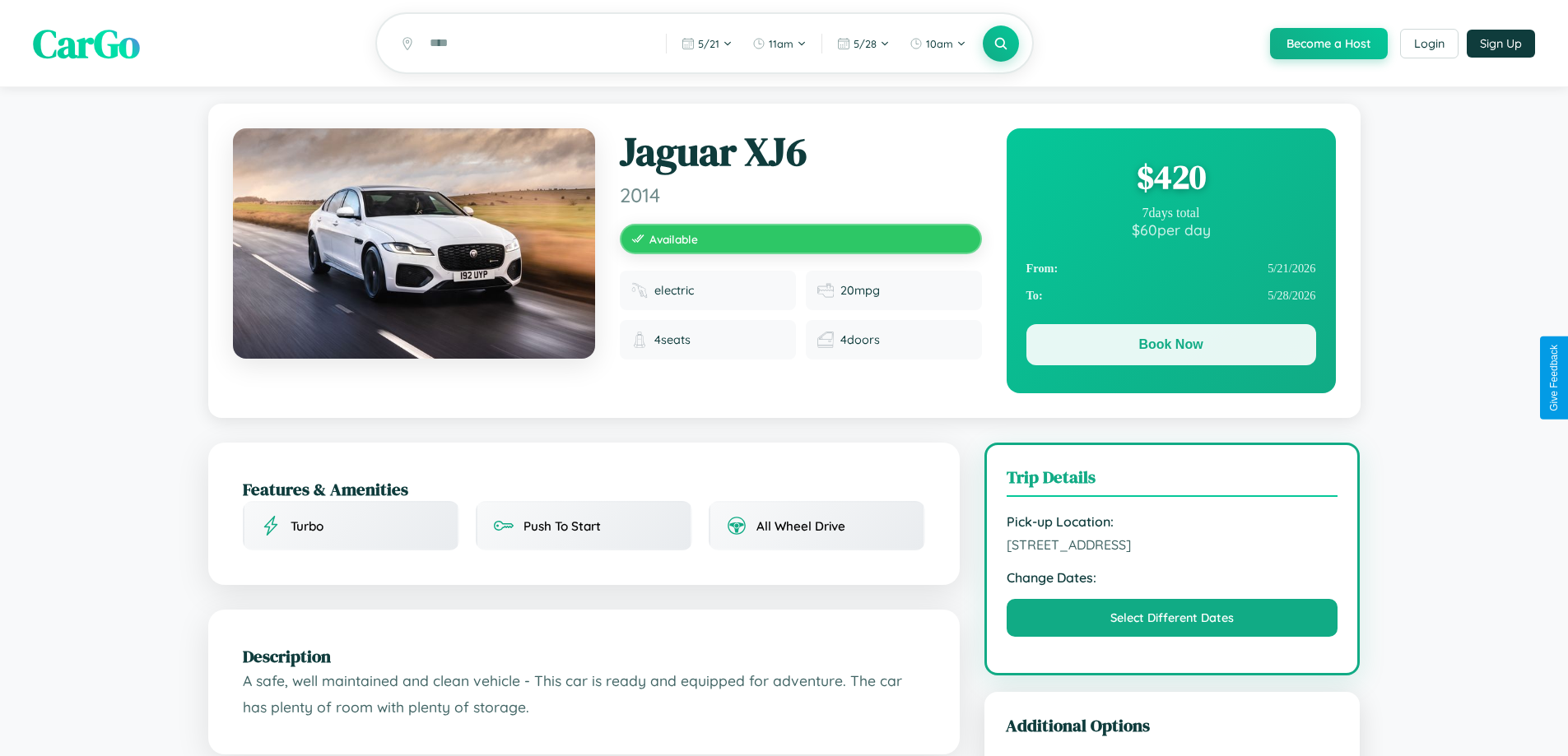
click at [1170, 348] on button "Book Now" at bounding box center [1171, 344] width 290 height 41
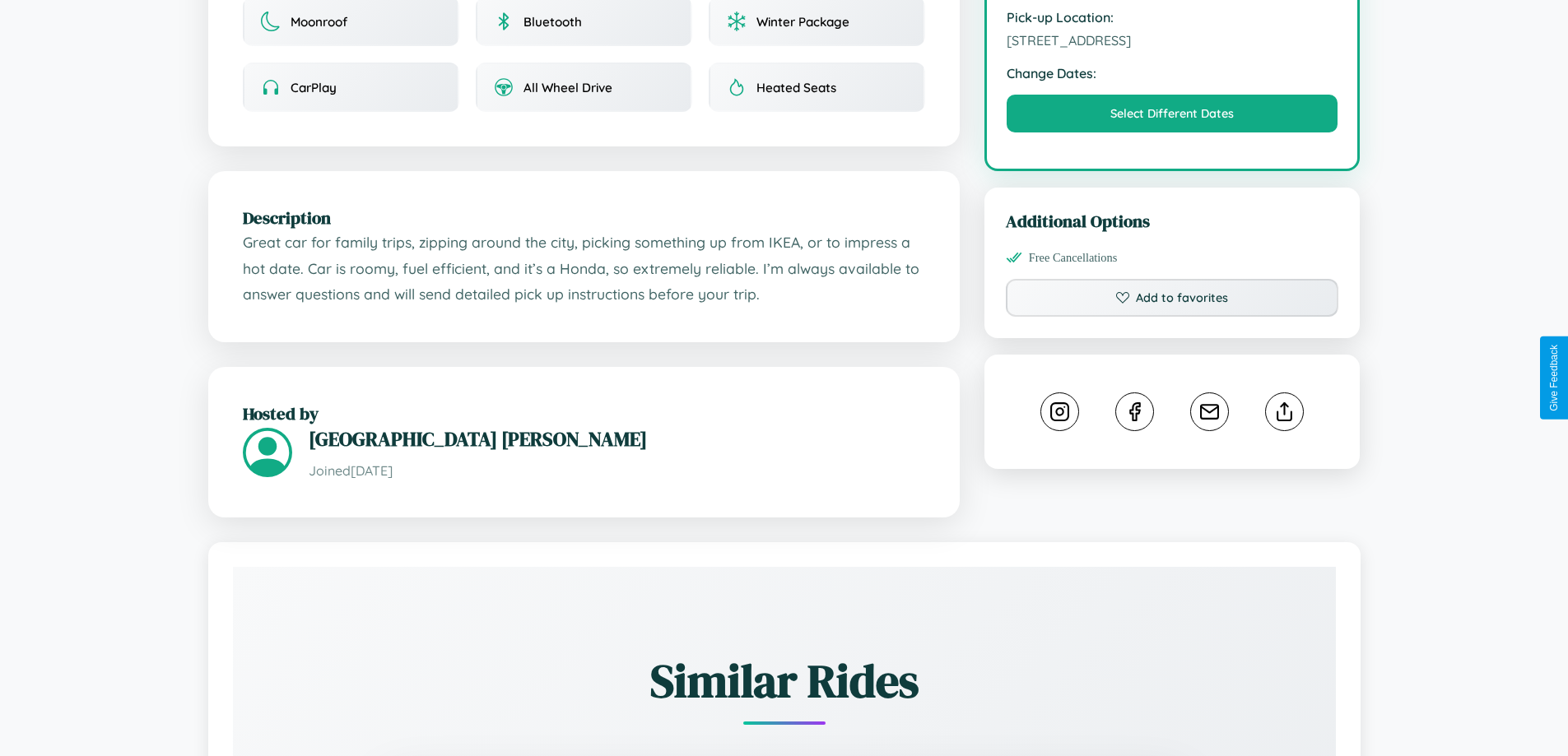
scroll to position [541, 0]
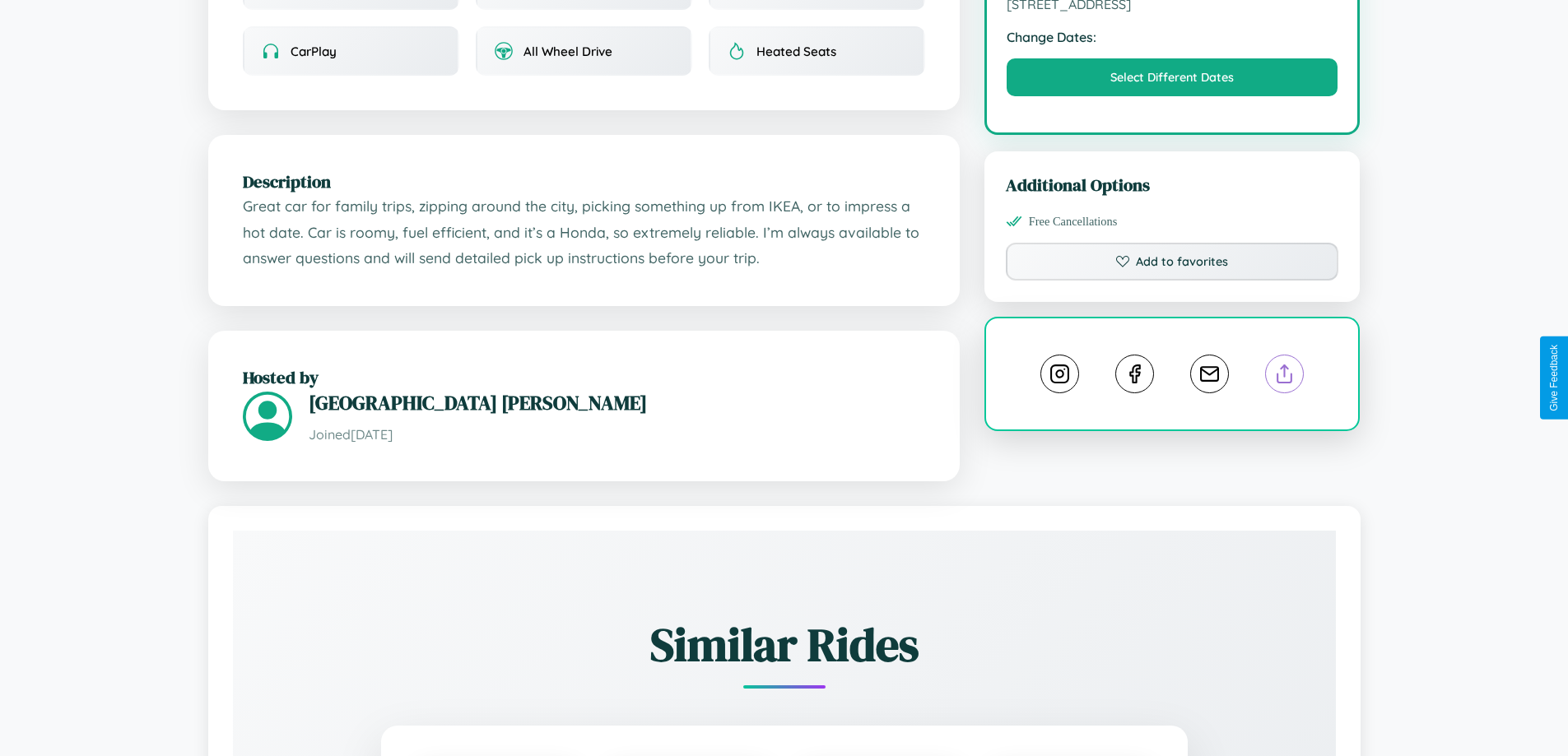
click at [1284, 376] on line at bounding box center [1284, 371] width 0 height 12
